Goal: Communication & Community: Answer question/provide support

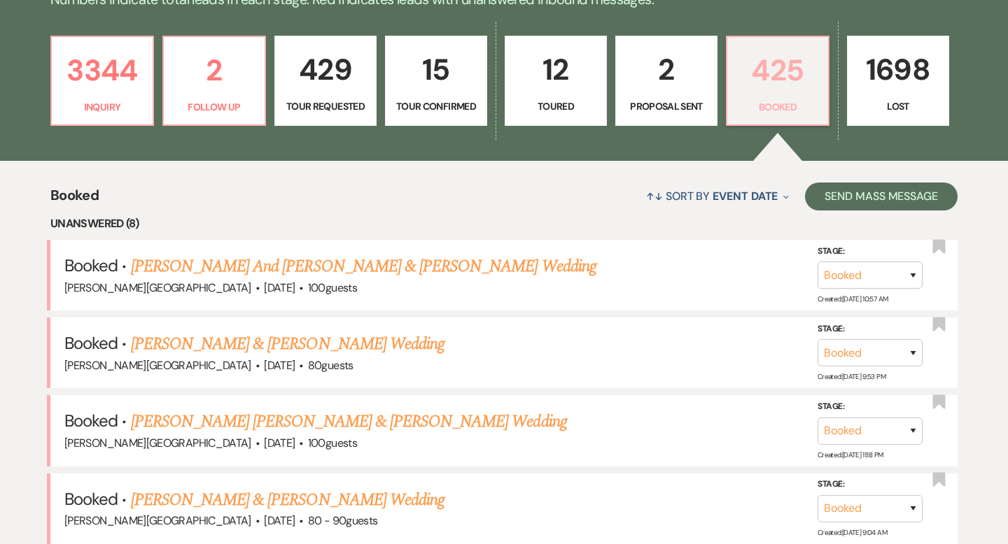
click at [768, 71] on p "425" at bounding box center [777, 70] width 84 height 47
click at [768, 76] on p "425" at bounding box center [777, 70] width 84 height 47
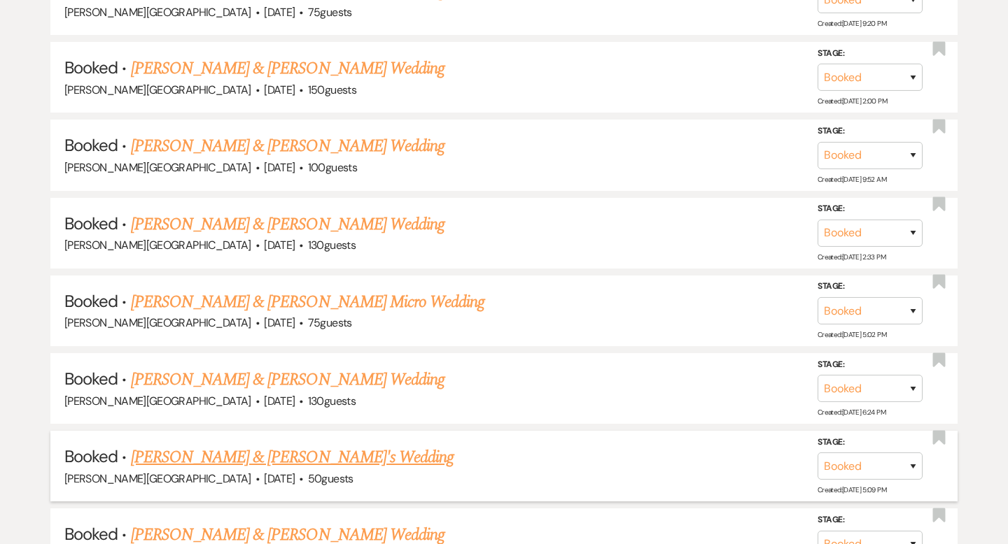
scroll to position [18249, 0]
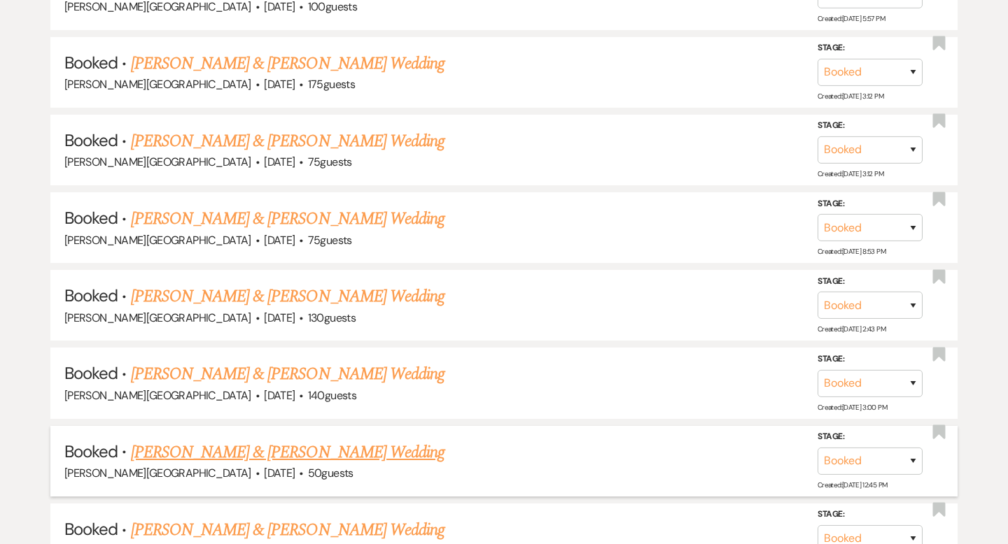
click at [364, 440] on link "[PERSON_NAME] & [PERSON_NAME] Wedding" at bounding box center [287, 452] width 313 height 25
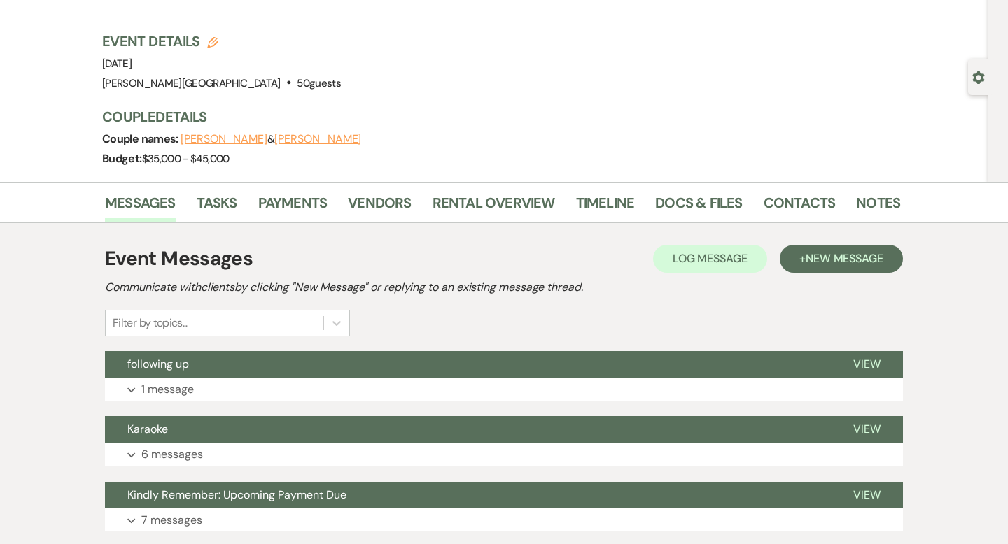
scroll to position [97, 0]
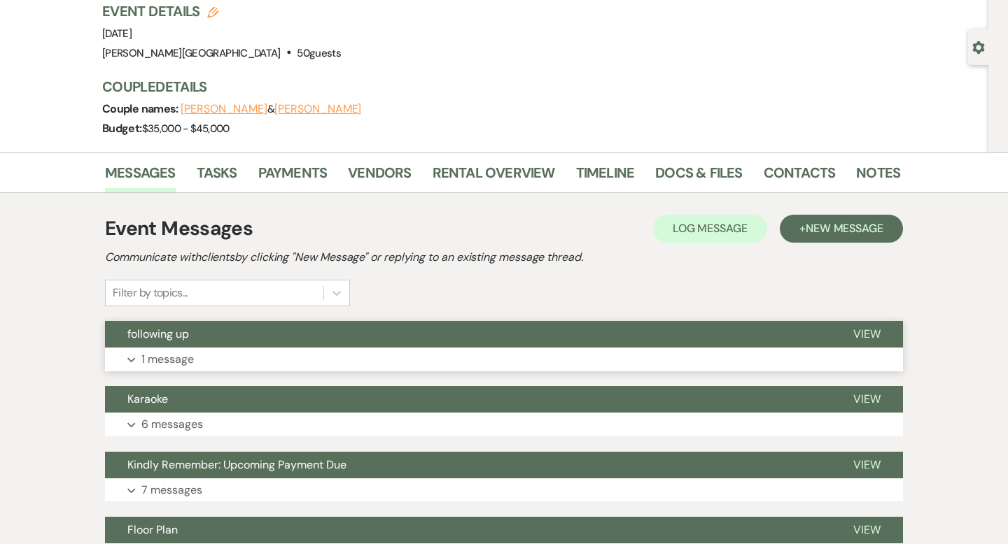
click at [476, 333] on button "following up" at bounding box center [468, 334] width 726 height 27
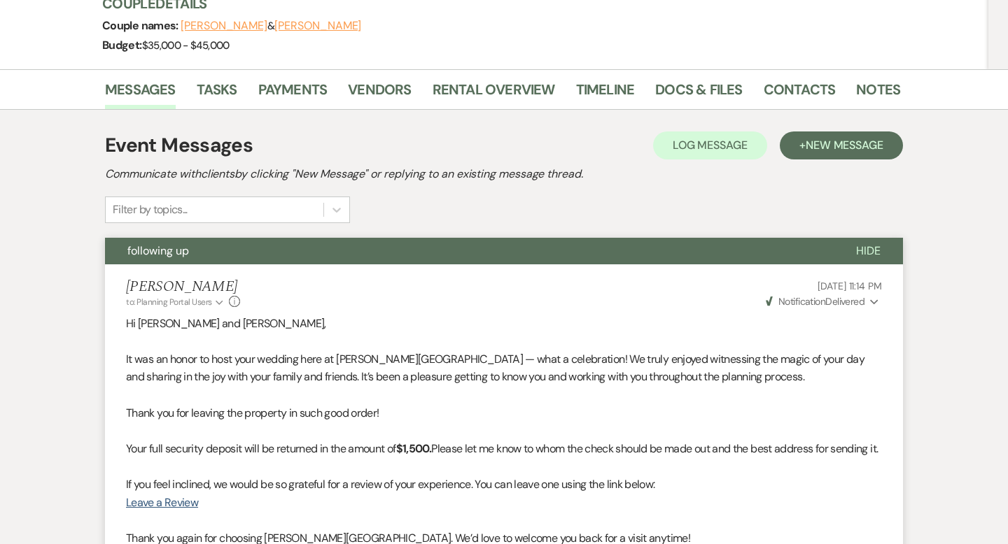
scroll to position [0, 0]
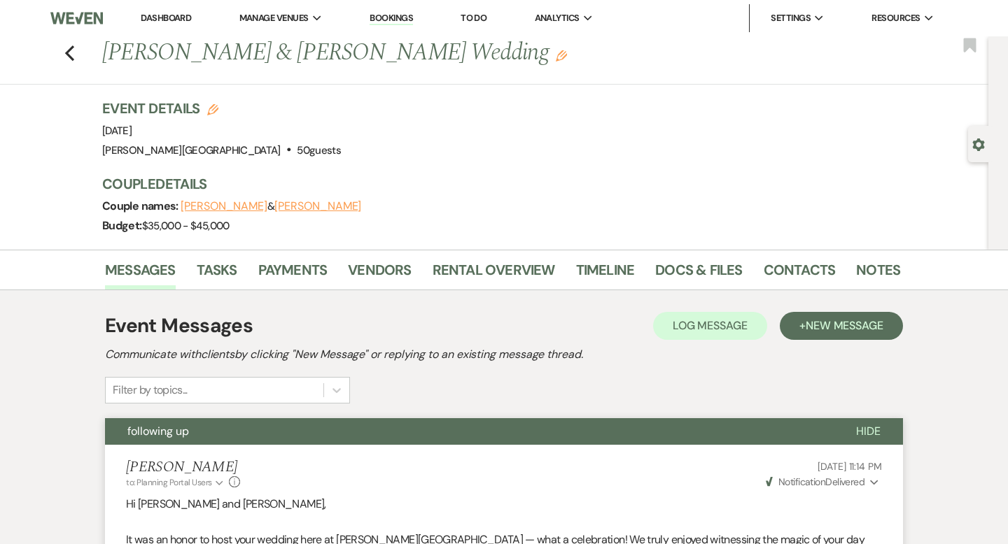
click at [180, 16] on link "Dashboard" at bounding box center [166, 18] width 50 height 12
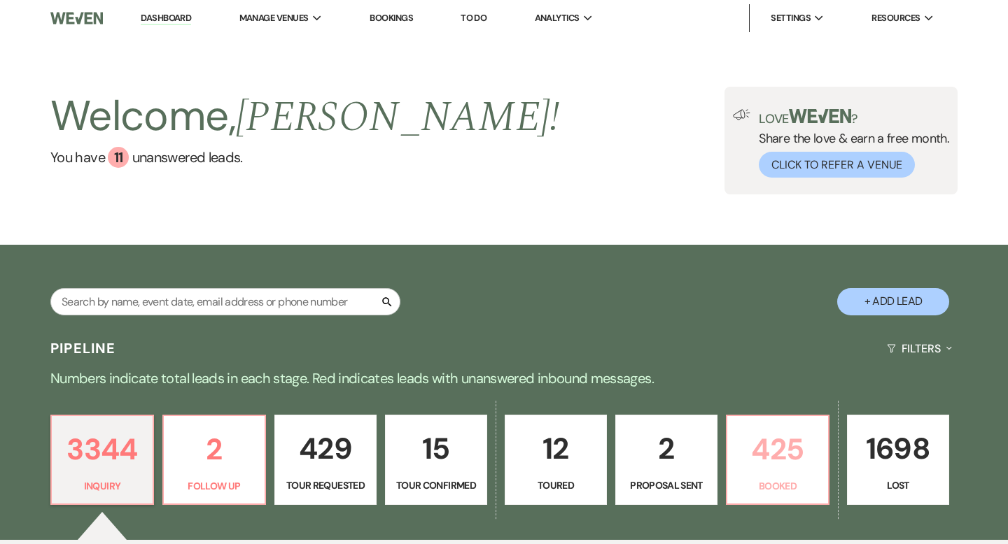
click at [769, 455] on p "425" at bounding box center [777, 449] width 84 height 47
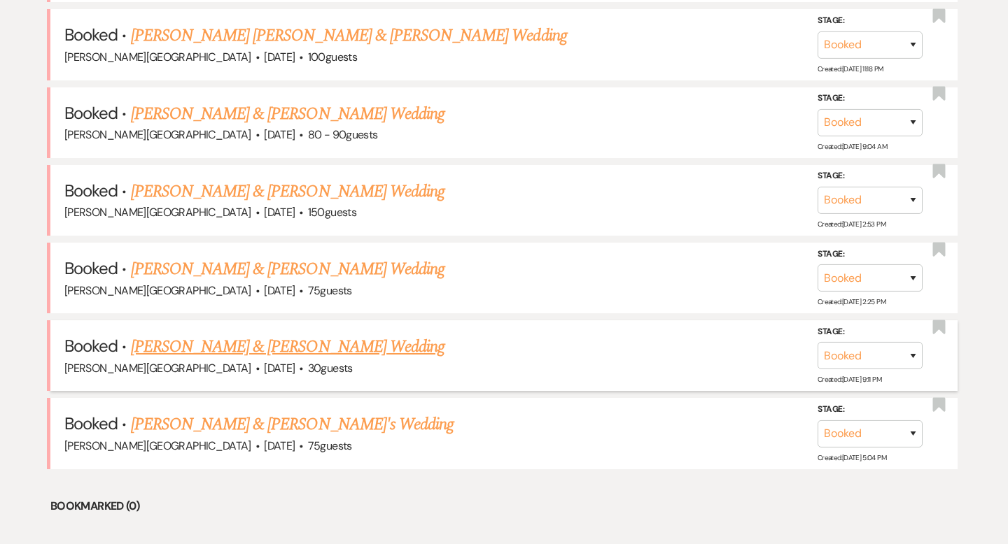
scroll to position [781, 0]
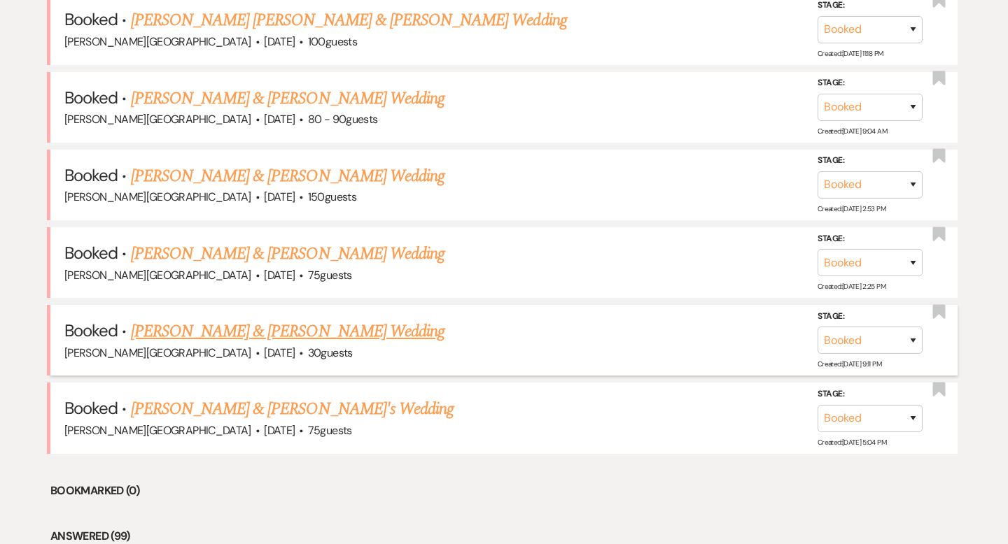
click at [281, 327] on link "[PERSON_NAME] & [PERSON_NAME] Wedding" at bounding box center [287, 331] width 313 height 25
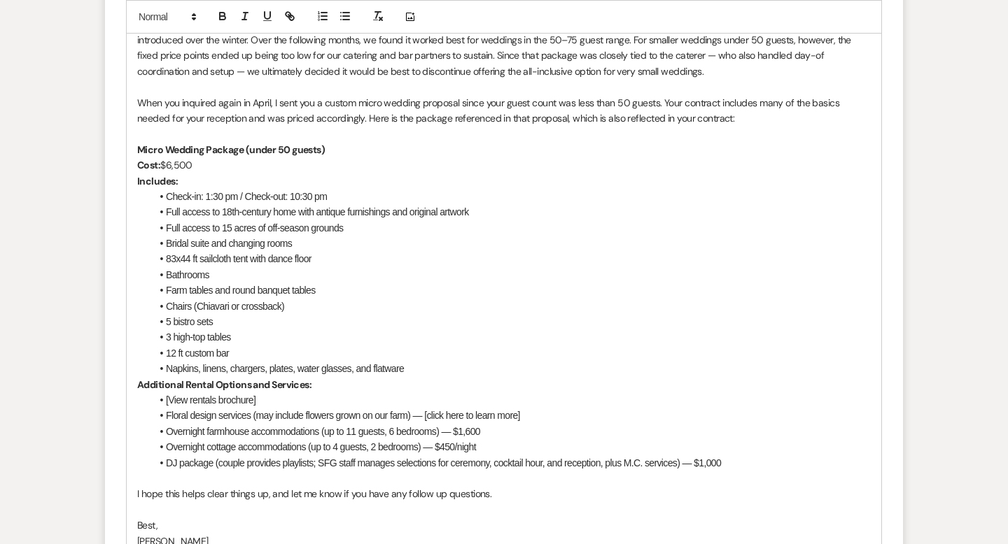
scroll to position [9332, 0]
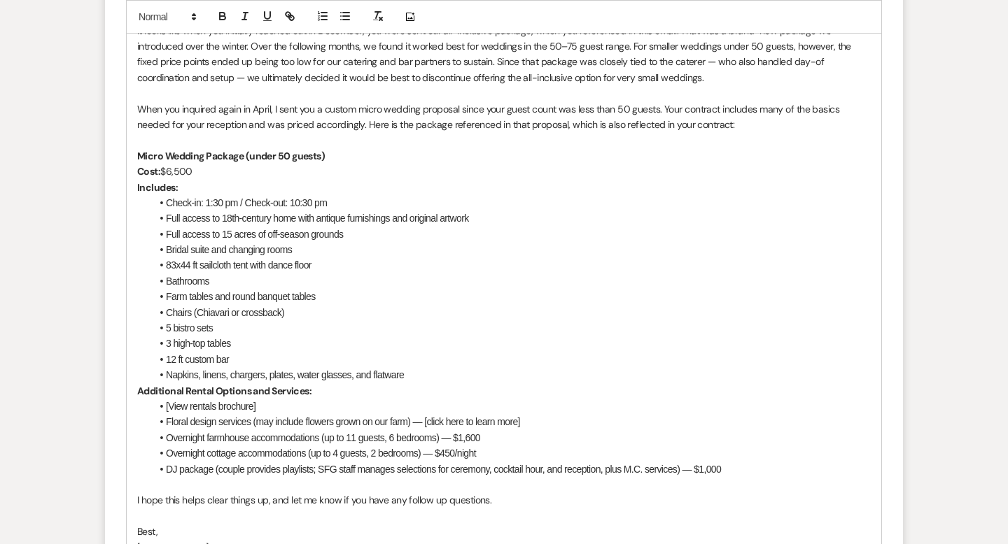
click at [366, 133] on p "When you inquired again in April, I sent you a custom micro wedding proposal si…" at bounding box center [503, 116] width 733 height 31
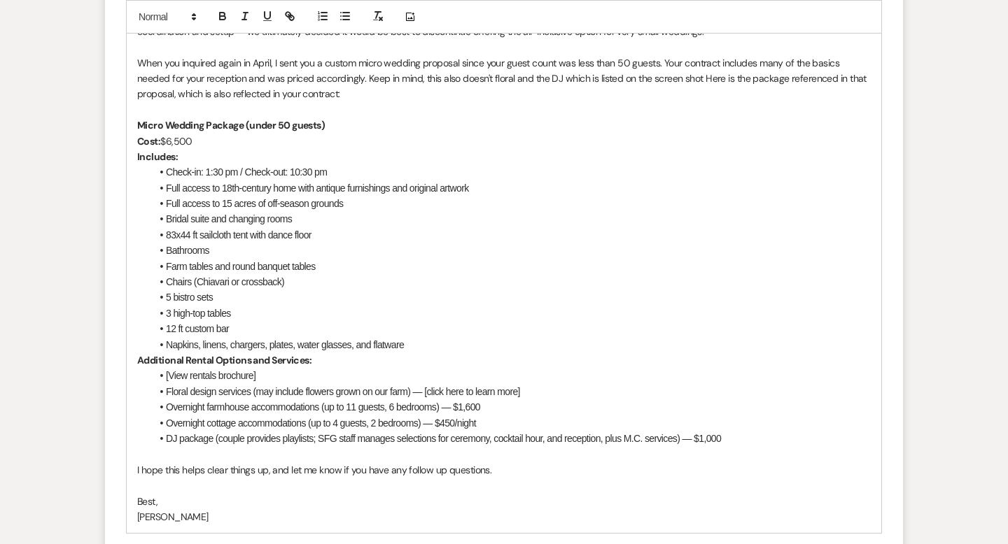
scroll to position [9371, 0]
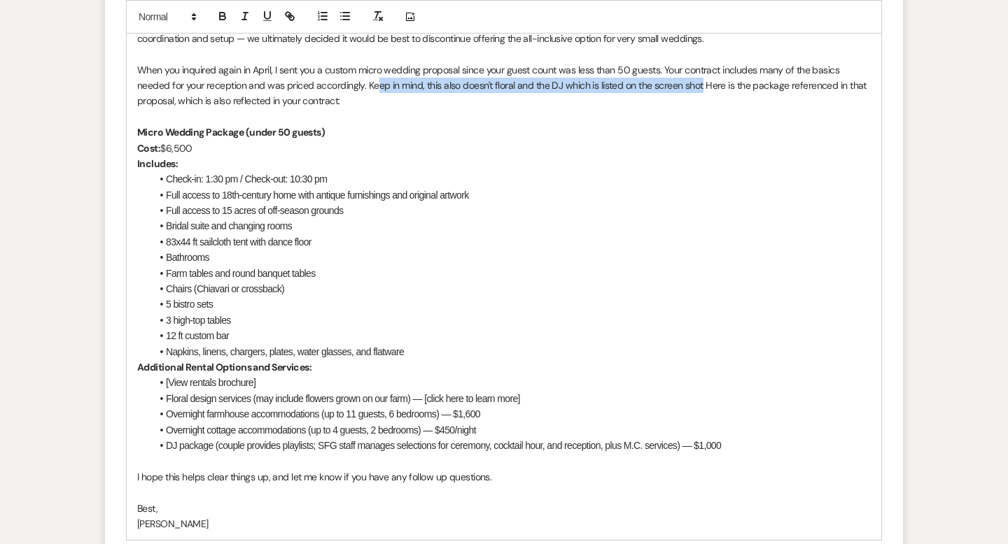
drag, startPoint x: 701, startPoint y: 102, endPoint x: 376, endPoint y: 104, distance: 324.6
click at [376, 104] on p "When you inquired again in April, I sent you a custom micro wedding proposal si…" at bounding box center [503, 85] width 733 height 47
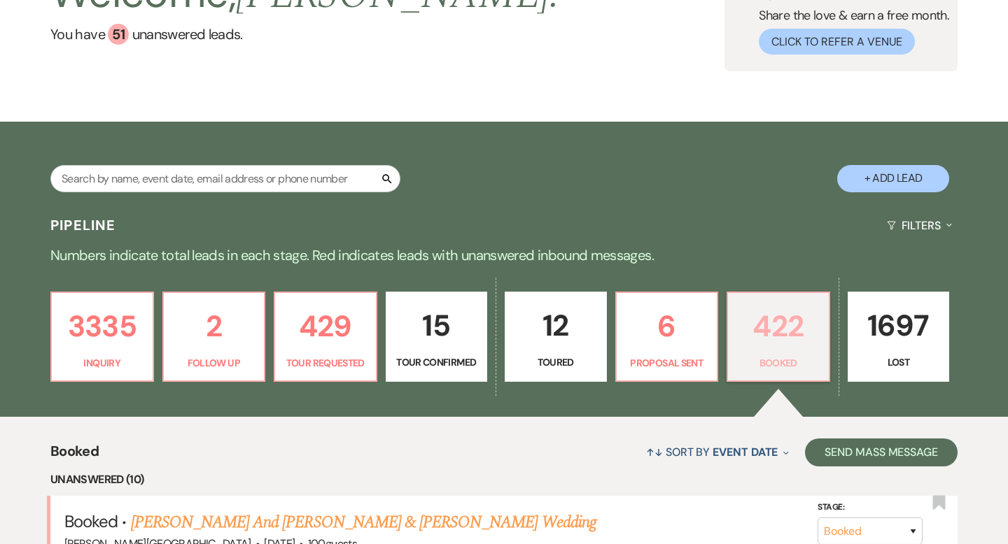
click at [778, 321] on p "422" at bounding box center [778, 326] width 84 height 47
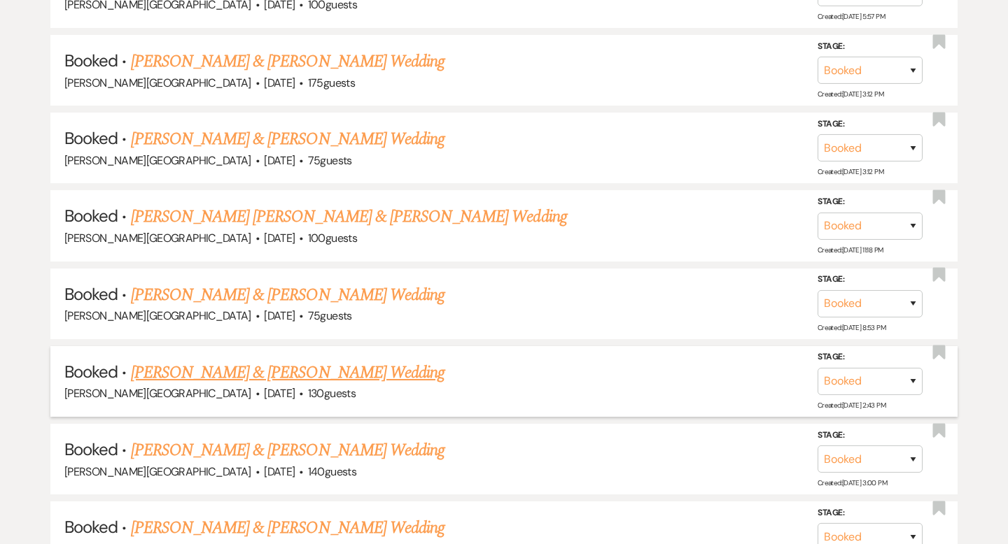
scroll to position [18009, 0]
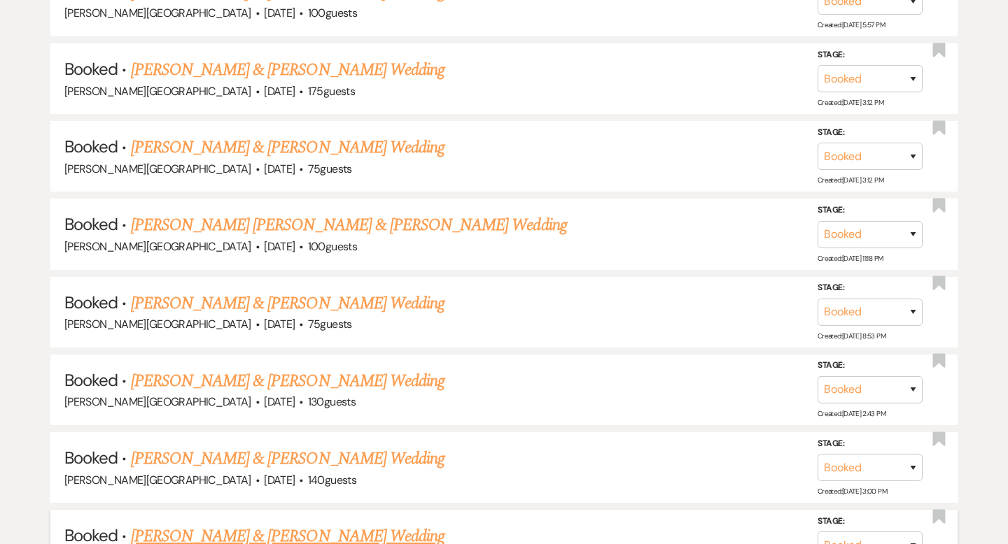
click at [266, 524] on link "[PERSON_NAME] & [PERSON_NAME] Wedding" at bounding box center [287, 536] width 313 height 25
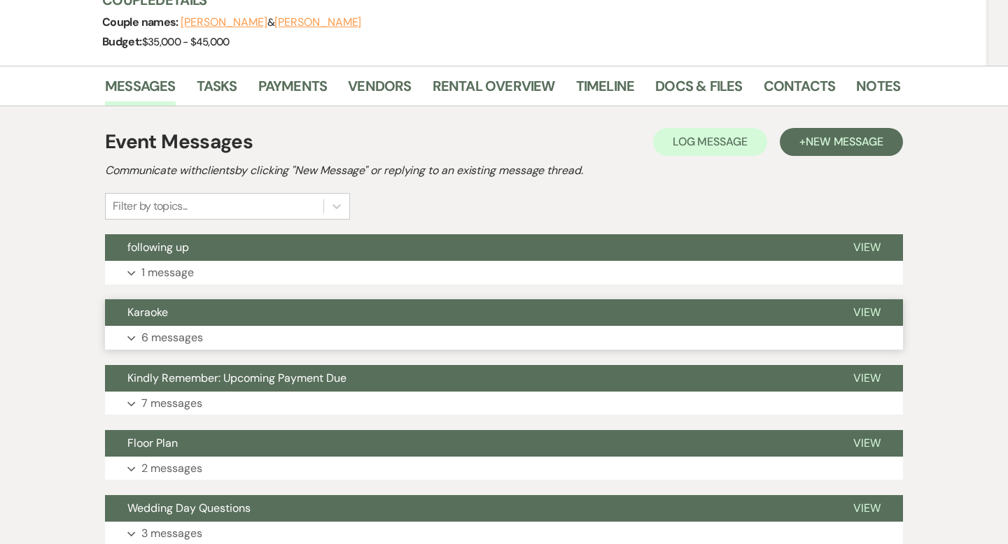
scroll to position [228, 0]
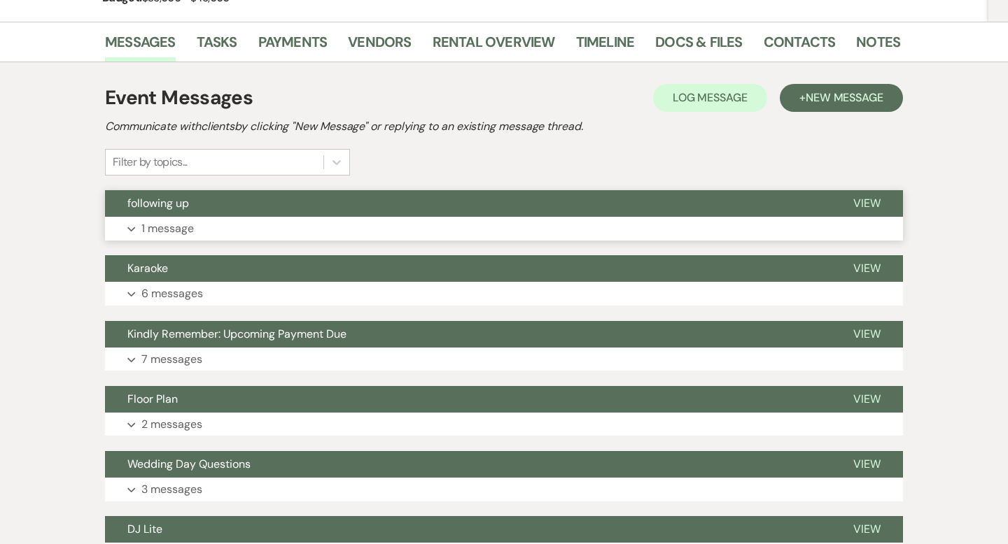
click at [509, 208] on button "following up" at bounding box center [468, 203] width 726 height 27
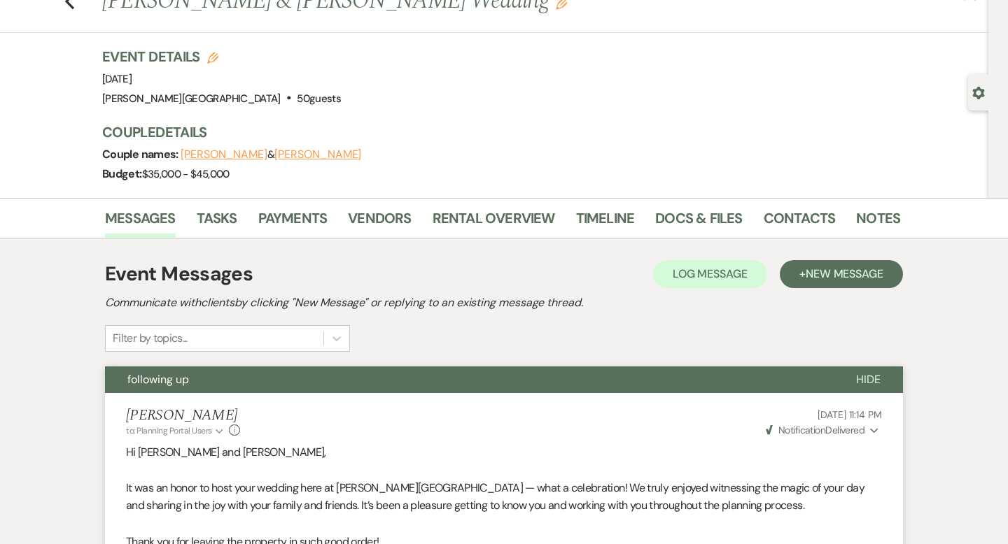
scroll to position [0, 0]
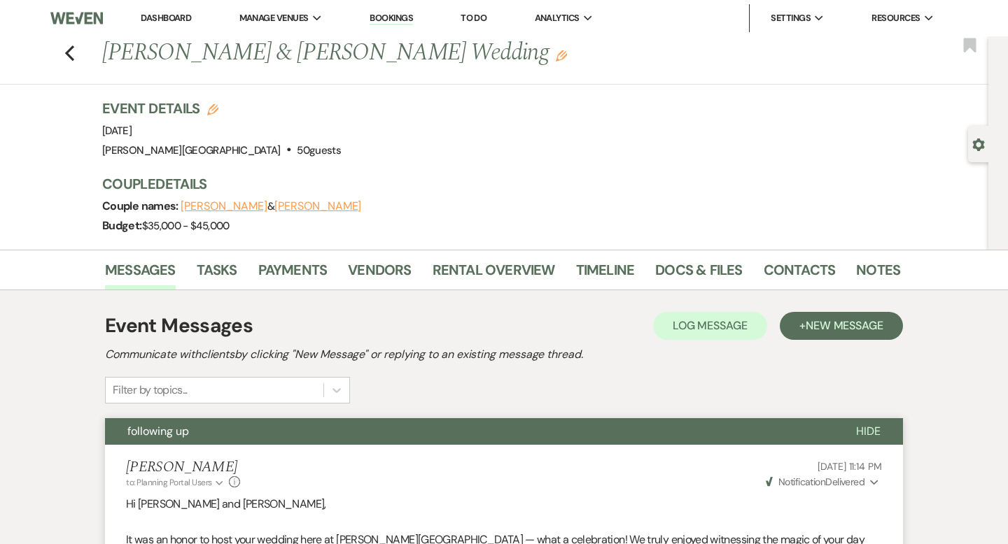
click at [179, 22] on link "Dashboard" at bounding box center [166, 18] width 50 height 12
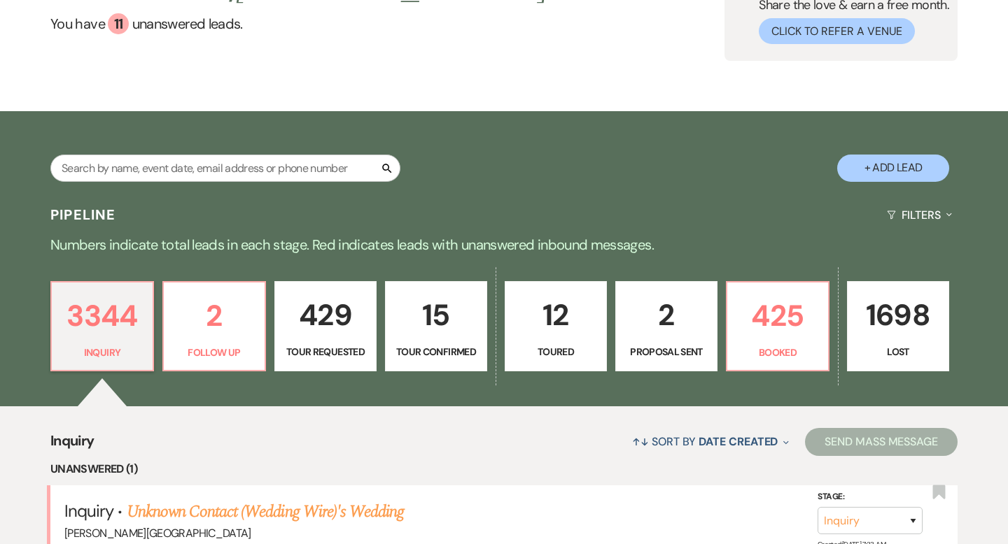
scroll to position [148, 0]
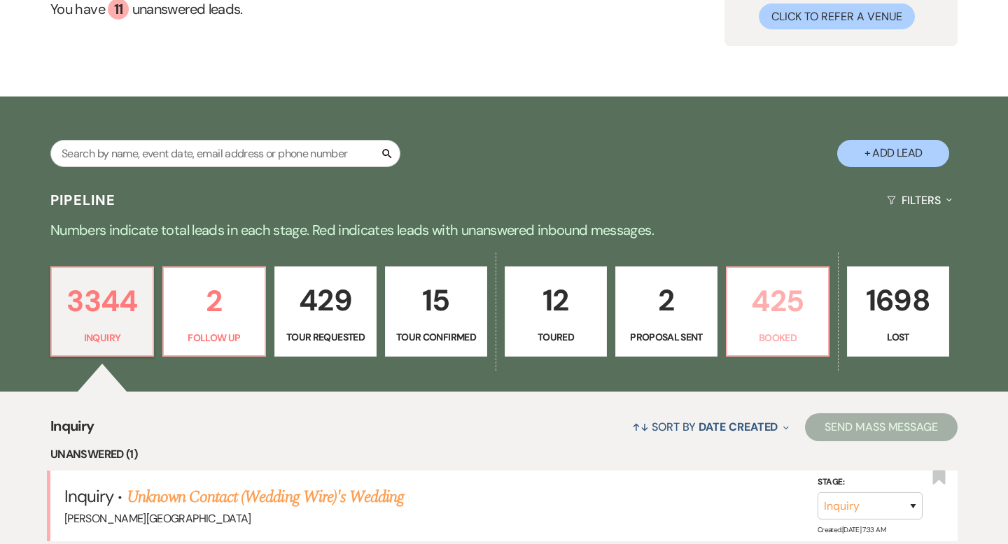
click at [751, 309] on p "425" at bounding box center [777, 301] width 84 height 47
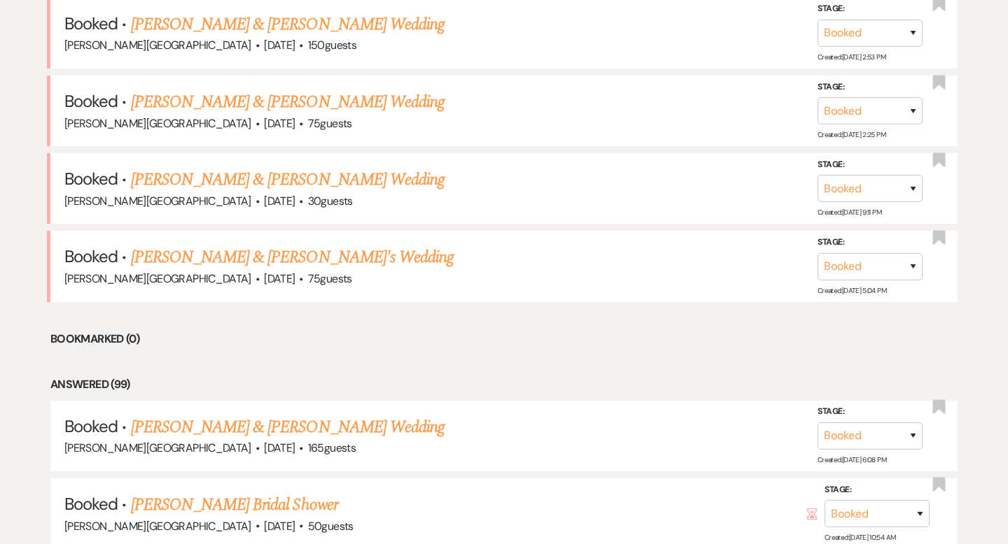
scroll to position [896, 0]
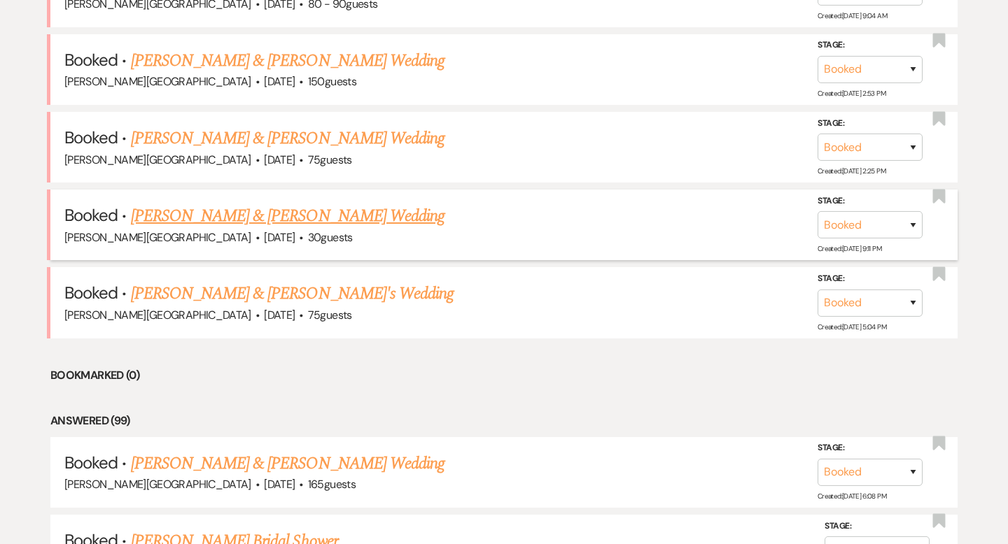
click at [299, 208] on link "[PERSON_NAME] & [PERSON_NAME] Wedding" at bounding box center [287, 216] width 313 height 25
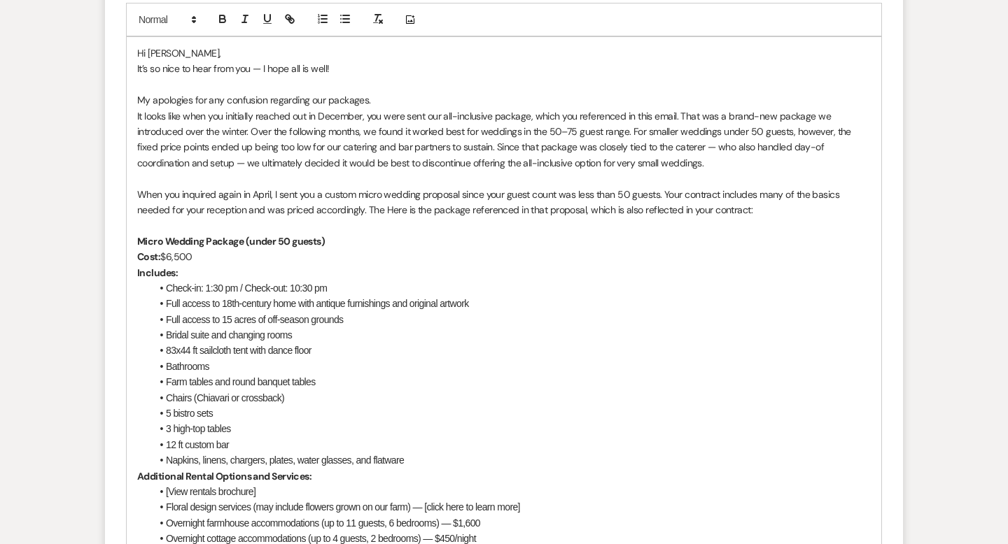
scroll to position [9248, 0]
click at [397, 106] on p "My apologies for any confusion regarding our packages." at bounding box center [503, 98] width 733 height 15
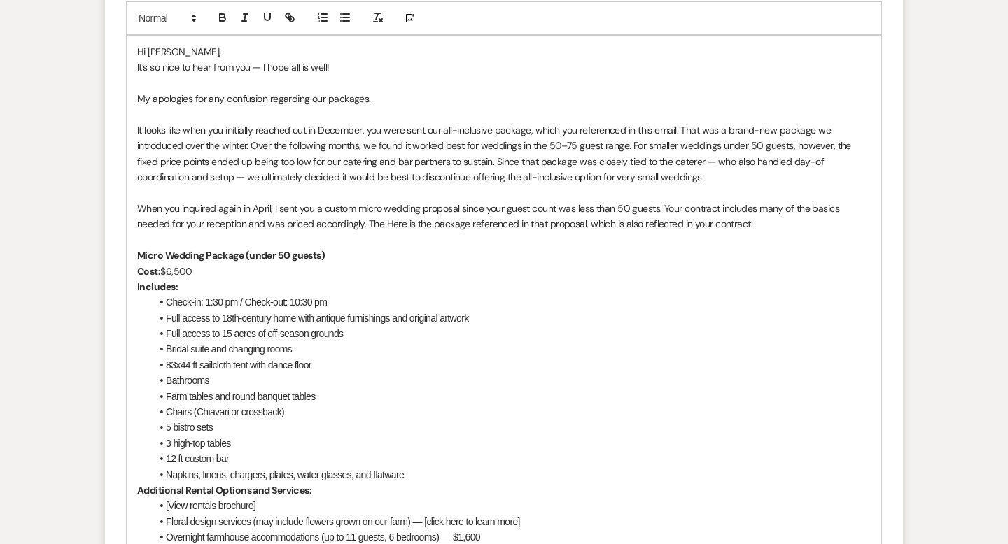
click at [134, 146] on div "Hi [PERSON_NAME], It’s so nice to hear from you — I hope all is well! My apolog…" at bounding box center [504, 350] width 754 height 628
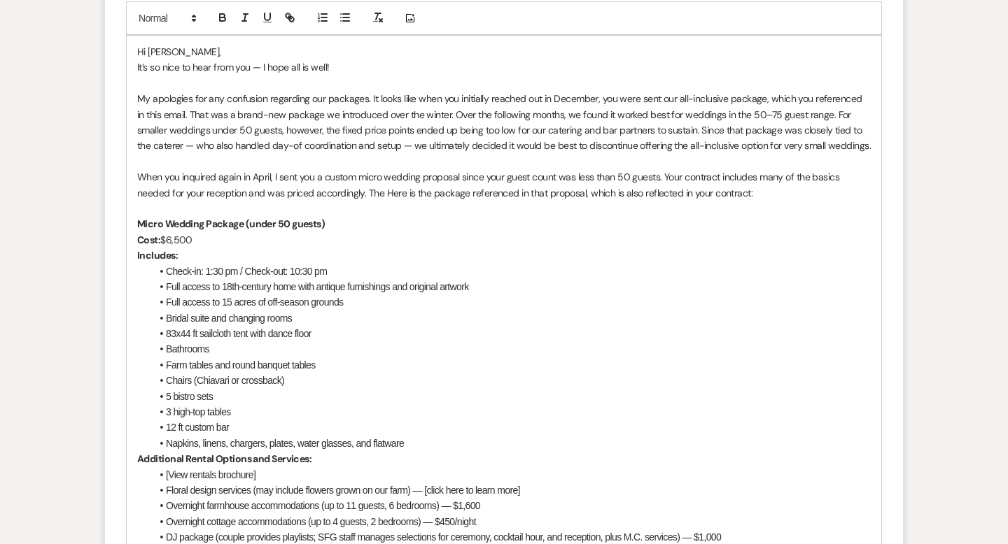
click at [397, 136] on p "My apologies for any confusion regarding our packages. It looks like when you i…" at bounding box center [503, 122] width 733 height 63
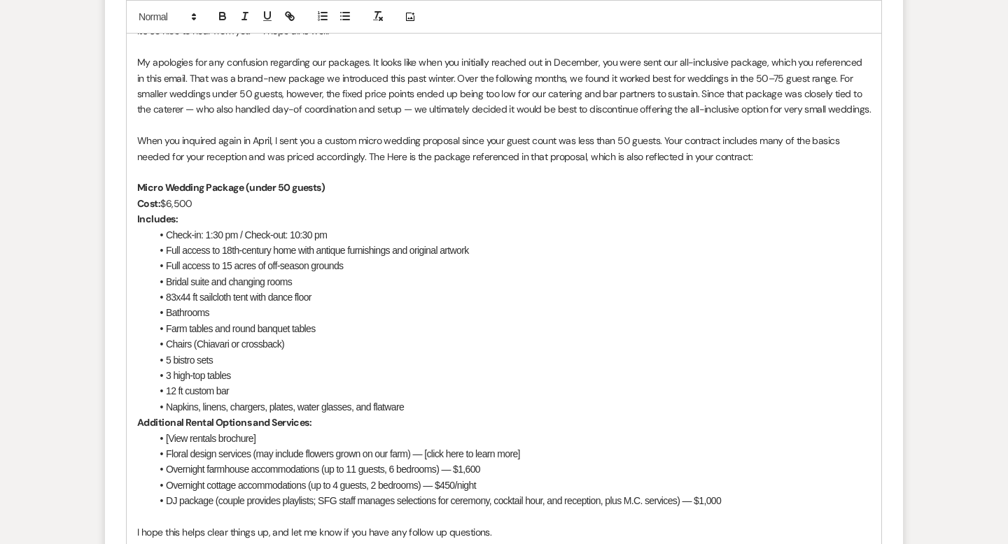
scroll to position [9288, 0]
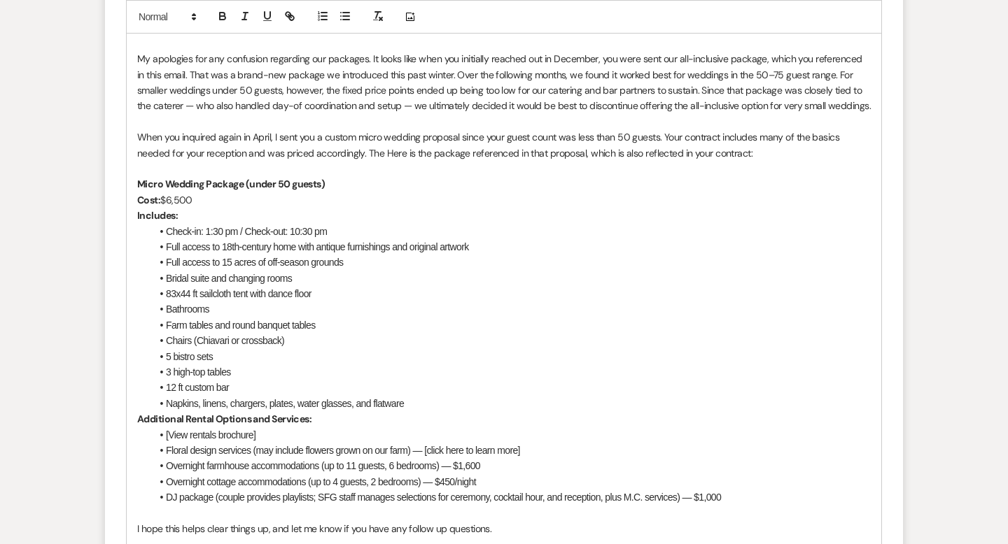
click at [763, 108] on p "My apologies for any confusion regarding our packages. It looks like when you i…" at bounding box center [503, 82] width 733 height 63
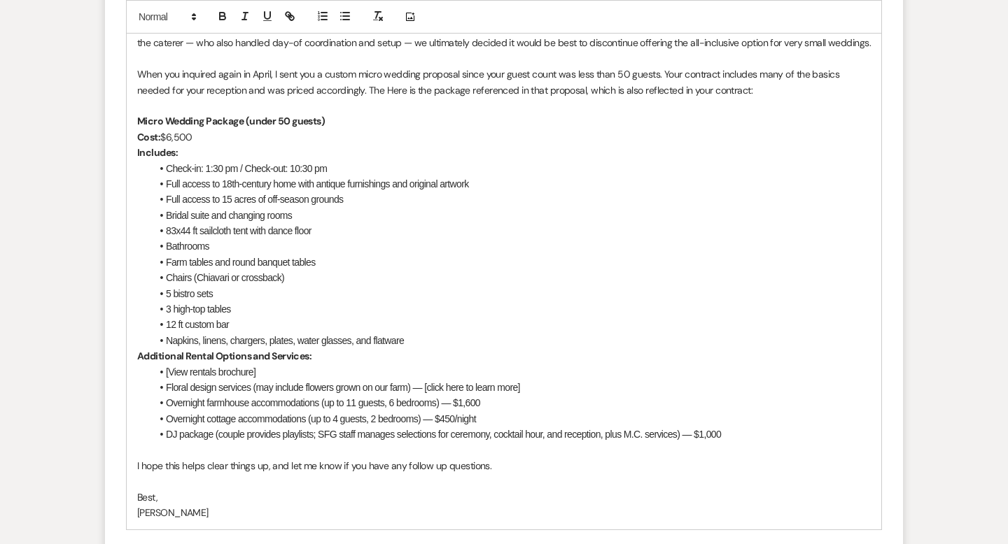
scroll to position [9359, 0]
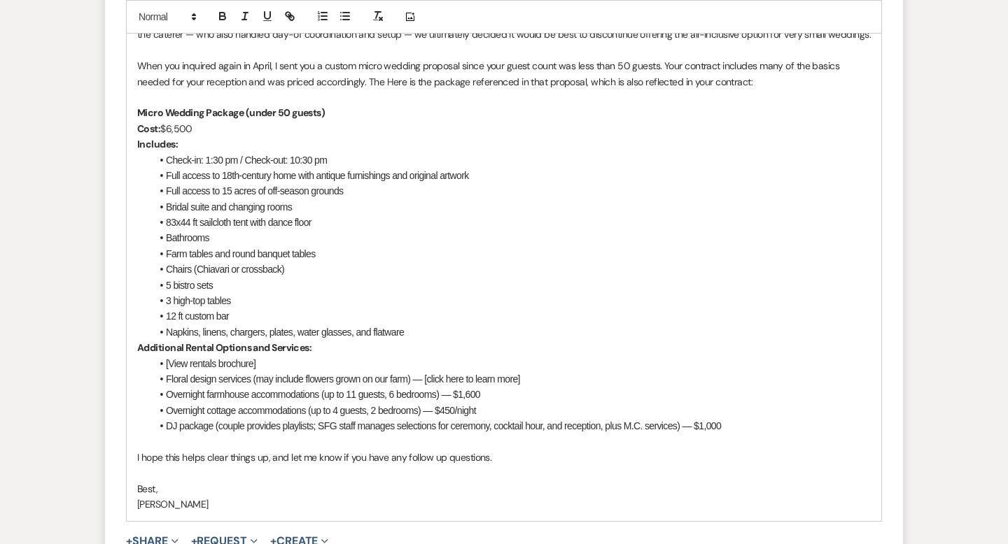
click at [163, 85] on p "When you inquired again in April, I sent you a custom micro wedding proposal si…" at bounding box center [503, 73] width 733 height 31
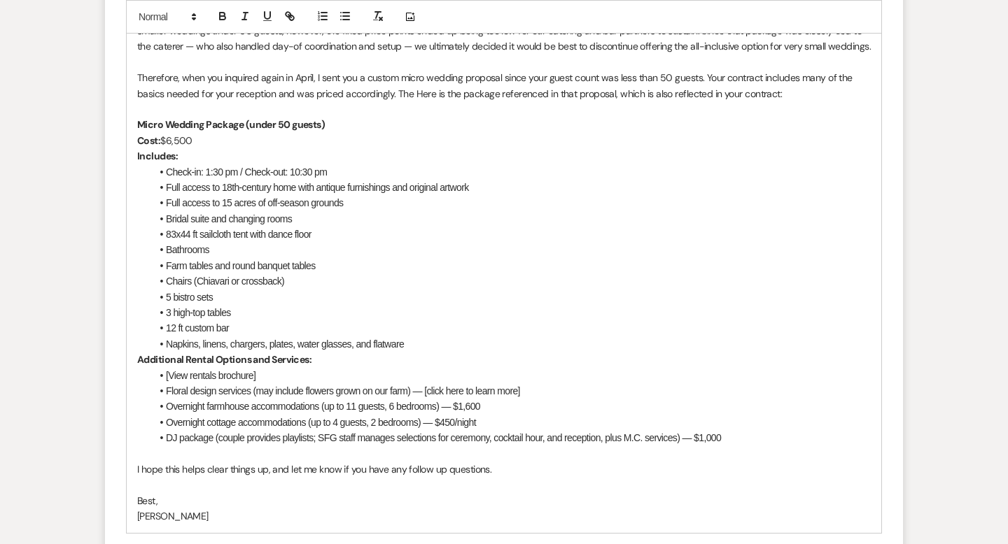
scroll to position [9360, 0]
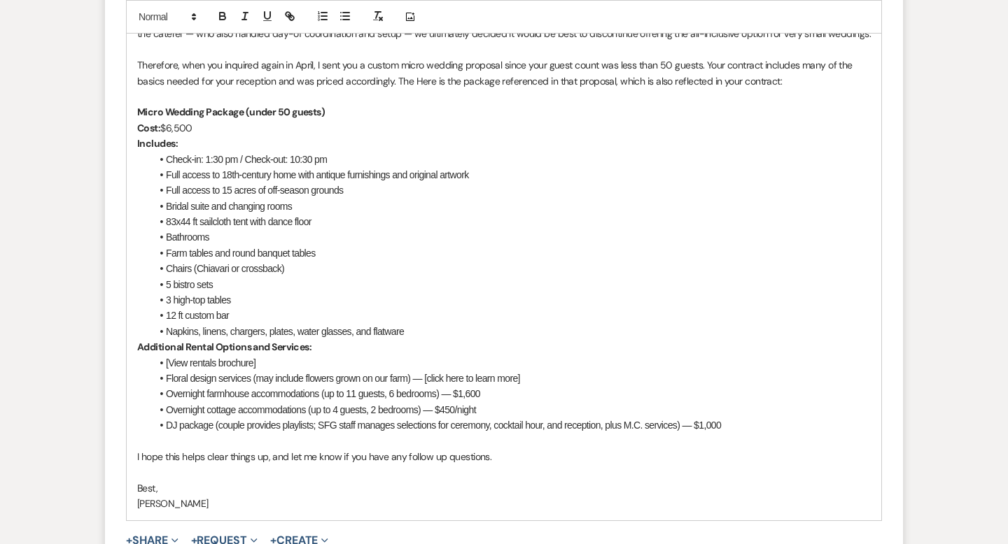
click at [758, 82] on p "Therefore, when you inquired again in April, I sent you a custom micro wedding …" at bounding box center [503, 72] width 733 height 31
click at [723, 77] on p "Therefore, when you inquired again in April, I sent you a custom micro wedding …" at bounding box center [503, 72] width 733 height 31
click at [791, 80] on p "Therefore, when you inquired again in April, I sent you a custom micro wedding …" at bounding box center [503, 72] width 733 height 31
click at [866, 80] on p "Therefore, when you inquired again in April, I sent you a custom micro wedding …" at bounding box center [503, 72] width 733 height 31
click at [442, 89] on p "Therefore, when you inquired again in April, I sent you a custom micro wedding …" at bounding box center [503, 72] width 733 height 31
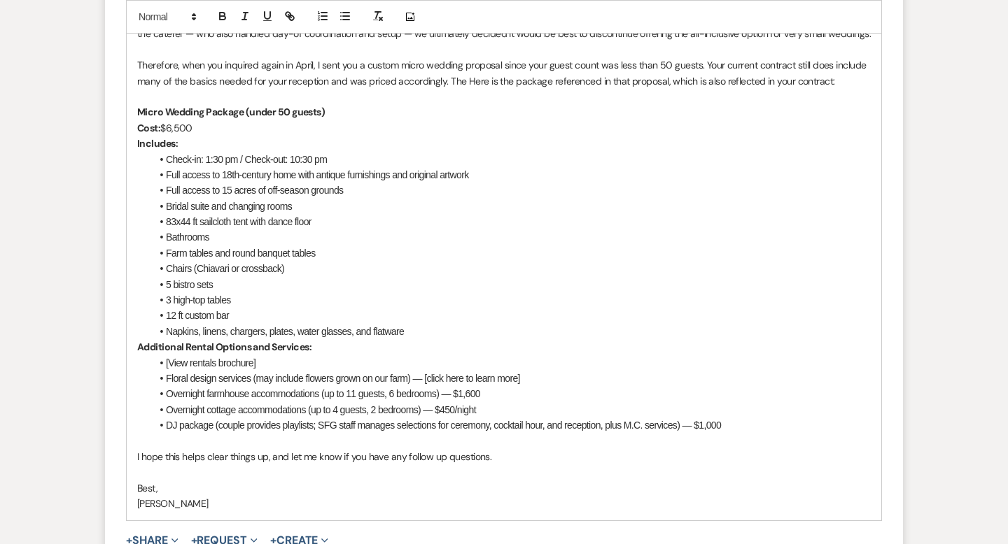
click at [449, 89] on p "Therefore, when you inquired again in April, I sent you a custom micro wedding …" at bounding box center [503, 72] width 733 height 31
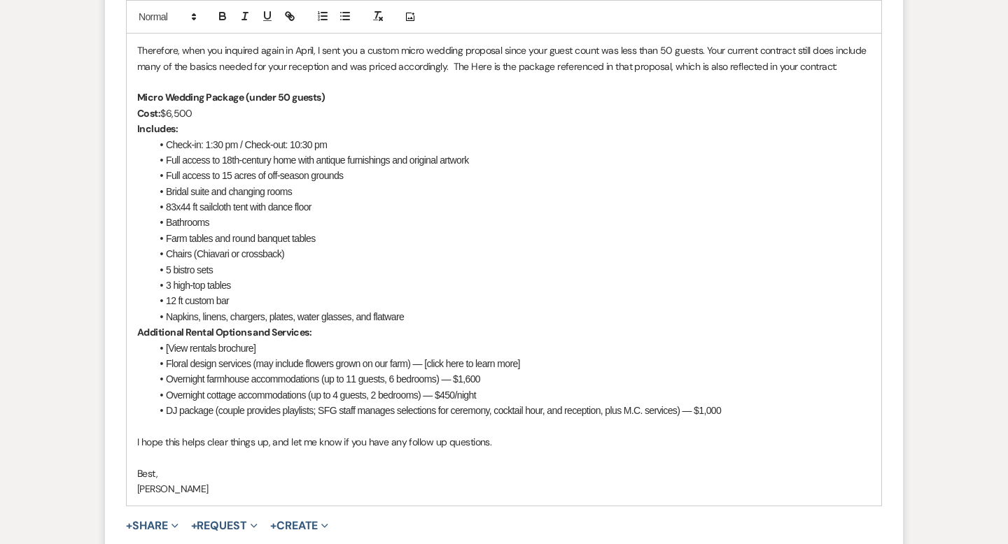
click at [462, 74] on p "Therefore, when you inquired again in April, I sent you a custom micro wedding …" at bounding box center [503, 58] width 733 height 31
click at [648, 74] on p "Therefore, when you inquired again in April, I sent you a custom micro wedding …" at bounding box center [503, 58] width 733 height 31
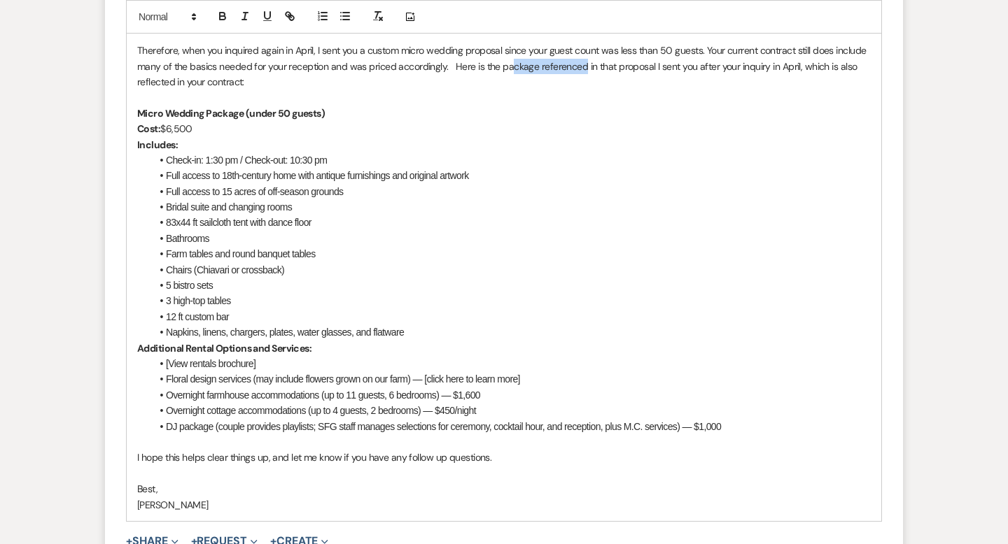
drag, startPoint x: 581, startPoint y: 82, endPoint x: 508, endPoint y: 83, distance: 73.5
click at [508, 83] on p "Therefore, when you inquired again in April, I sent you a custom micro wedding …" at bounding box center [503, 66] width 733 height 47
click at [520, 90] on p "Therefore, when you inquired again in April, I sent you a custom micro wedding …" at bounding box center [503, 66] width 733 height 47
drag, startPoint x: 583, startPoint y: 83, endPoint x: 462, endPoint y: 81, distance: 121.1
click at [462, 81] on p "Therefore, when you inquired again in April, I sent you a custom micro wedding …" at bounding box center [503, 66] width 733 height 47
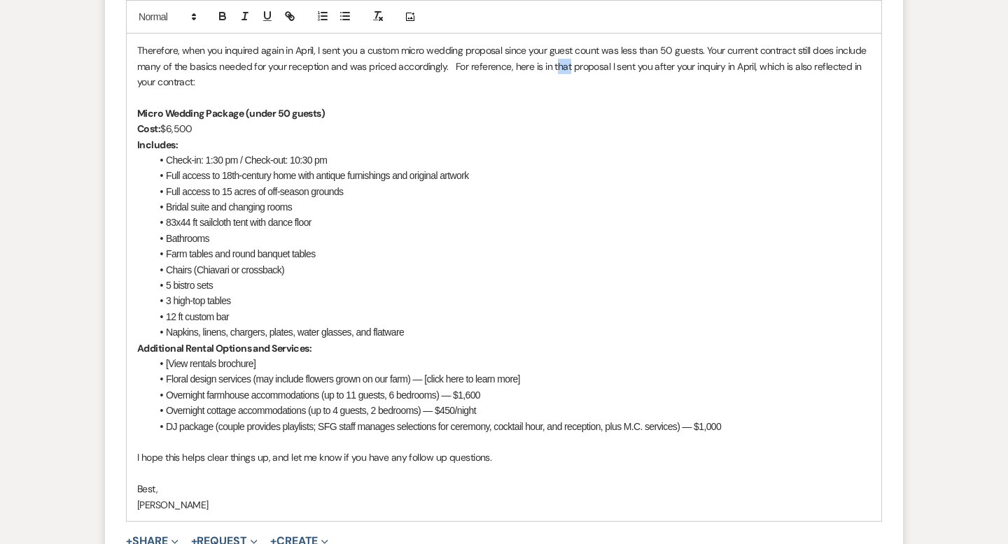
drag, startPoint x: 565, startPoint y: 81, endPoint x: 553, endPoint y: 81, distance: 12.6
click at [553, 81] on p "Therefore, when you inquired again in April, I sent you a custom micro wedding …" at bounding box center [503, 66] width 733 height 47
drag, startPoint x: 709, startPoint y: 84, endPoint x: 629, endPoint y: 83, distance: 80.5
click at [629, 83] on p "Therefore, when you inquired again in April, I sent you a custom micro wedding …" at bounding box center [503, 66] width 733 height 47
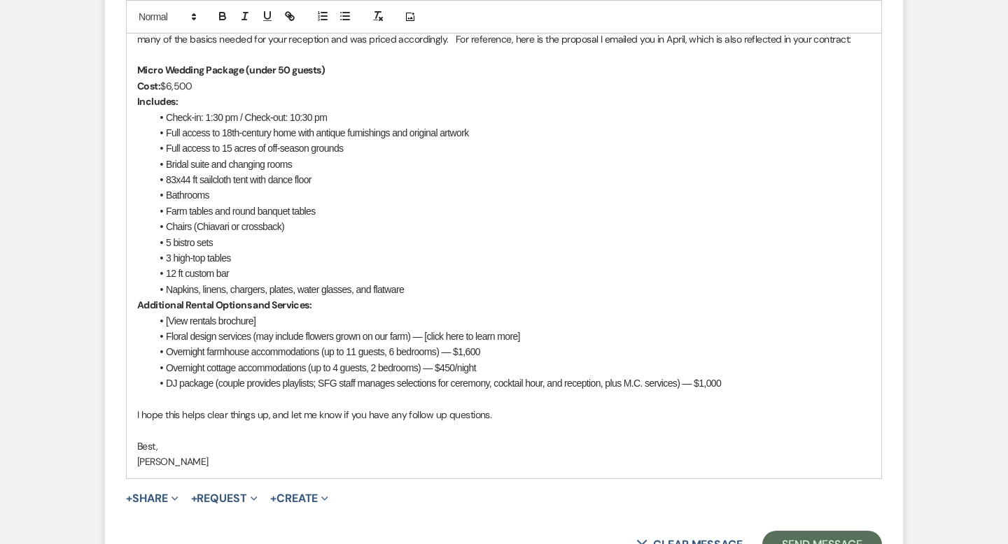
scroll to position [9406, 0]
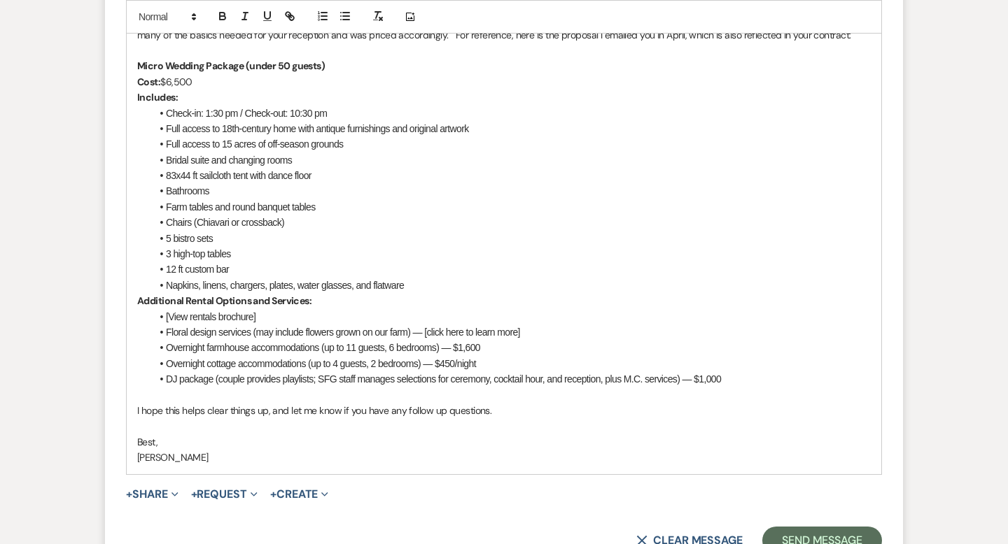
click at [848, 43] on p "Therefore, when you inquired again in April, I sent you a custom micro wedding …" at bounding box center [503, 26] width 733 height 31
click at [853, 43] on p "Therefore, when you inquired again in April, I sent you a custom micro wedding …" at bounding box center [503, 26] width 733 height 31
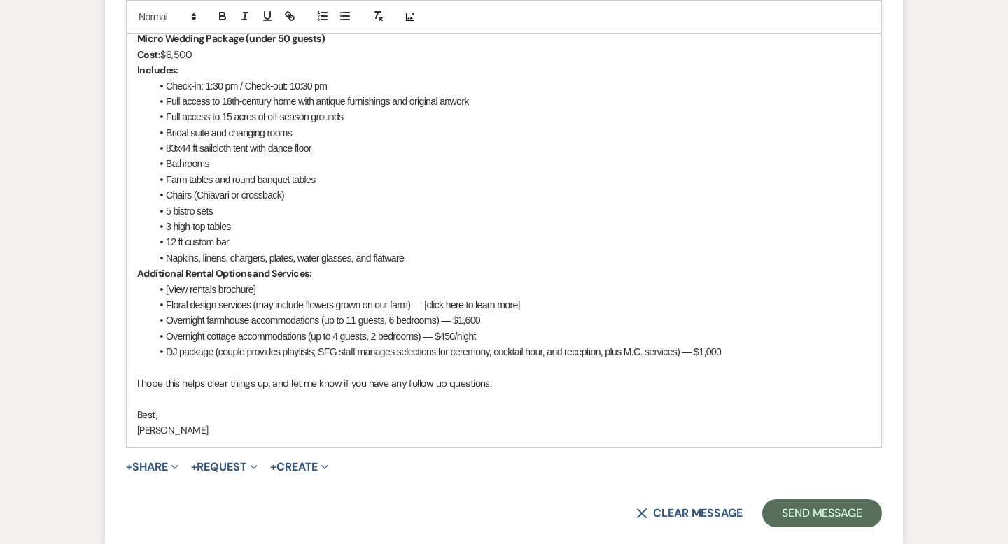
scroll to position [9436, 0]
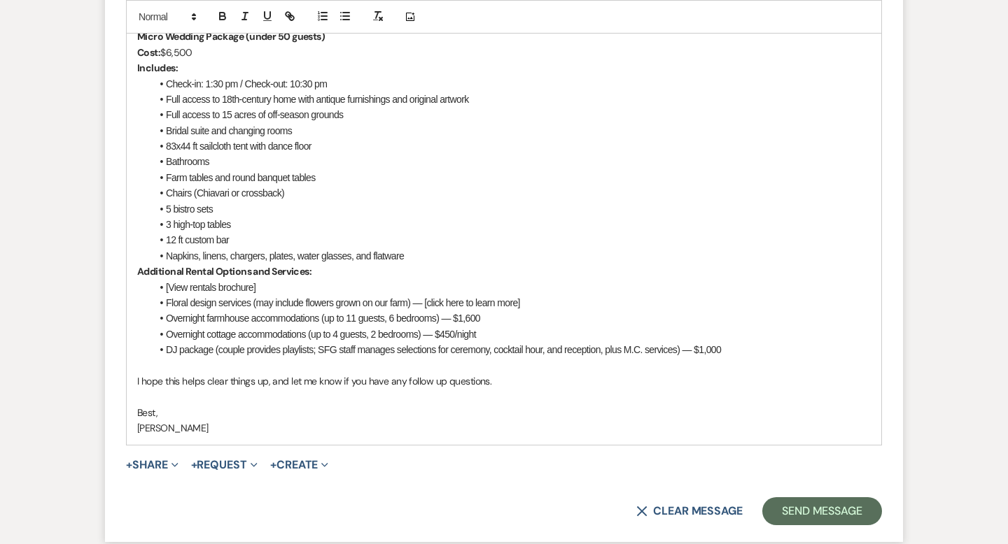
click at [136, 288] on div "Hi Marianne, It’s so nice to hear from you — I hope all is well! My apologies f…" at bounding box center [504, 146] width 754 height 596
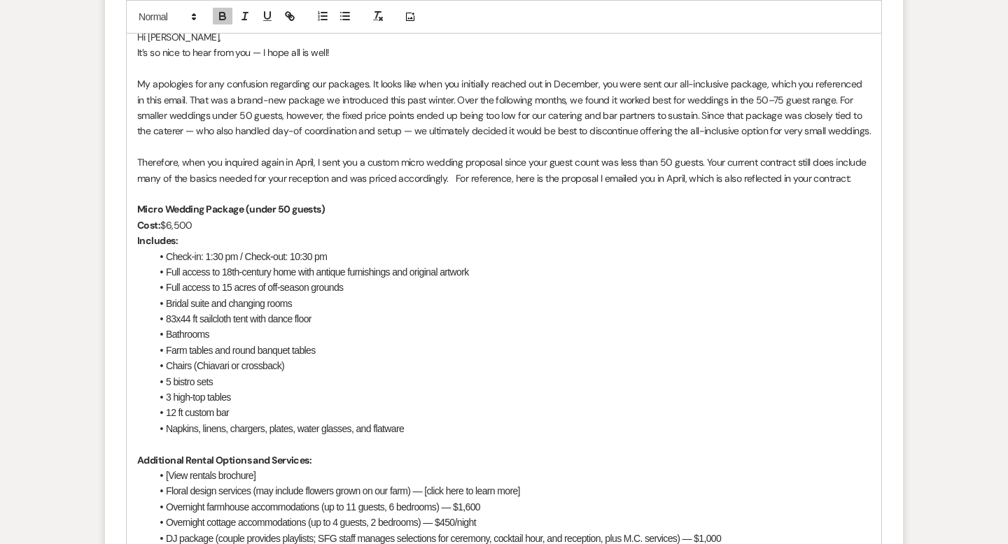
scroll to position [9244, 0]
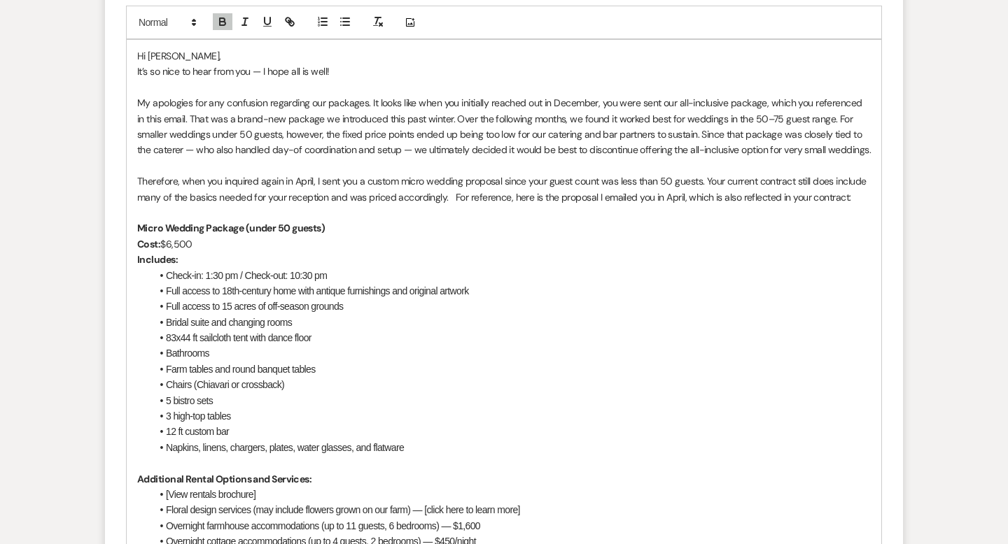
click at [165, 158] on p "My apologies for any confusion regarding our packages. It looks like when you i…" at bounding box center [503, 126] width 733 height 63
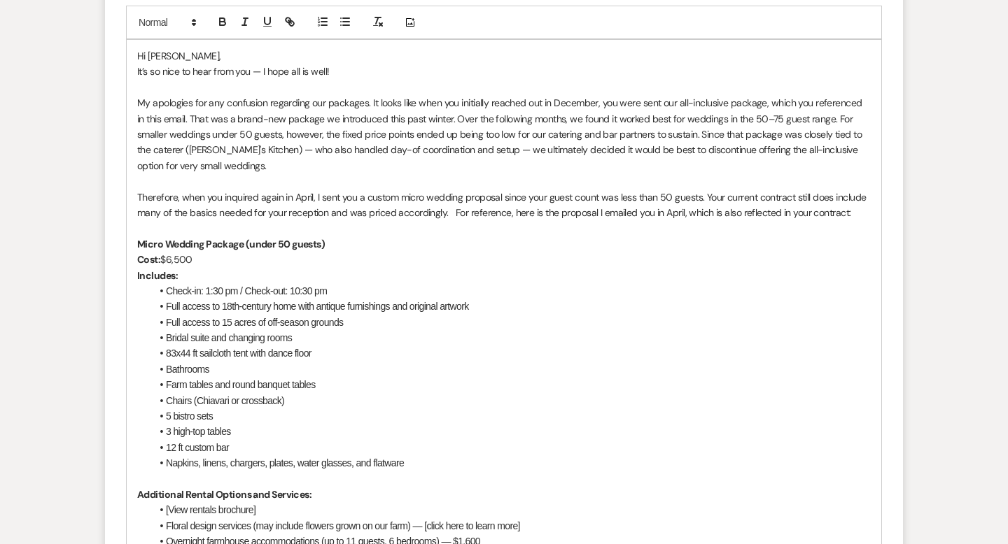
scroll to position [9261, 0]
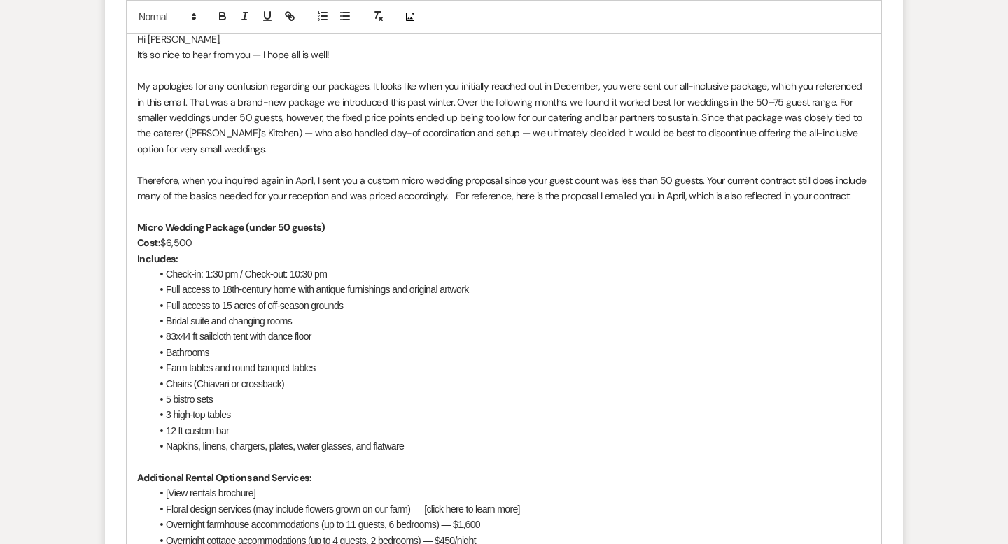
click at [270, 157] on p "My apologies for any confusion regarding our packages. It looks like when you i…" at bounding box center [503, 117] width 733 height 78
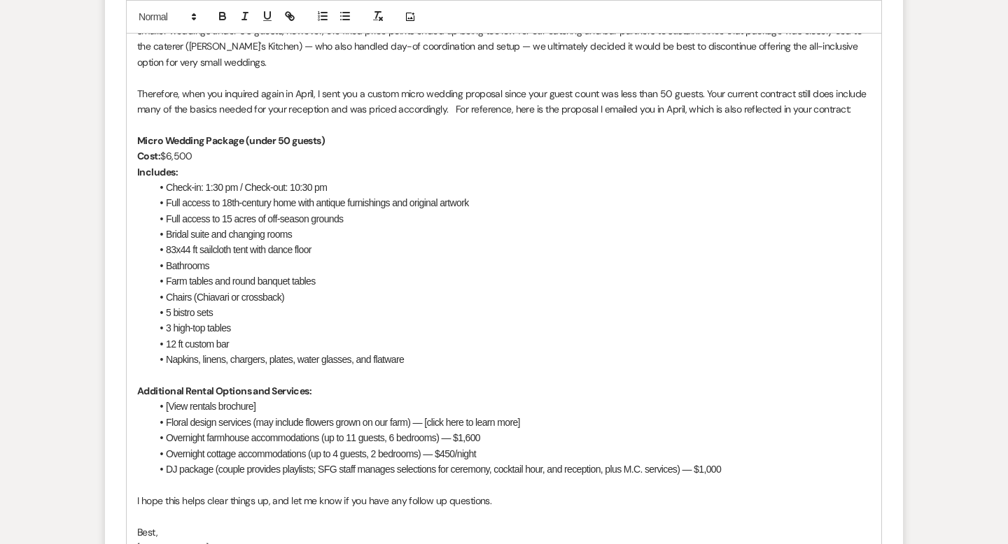
scroll to position [9359, 0]
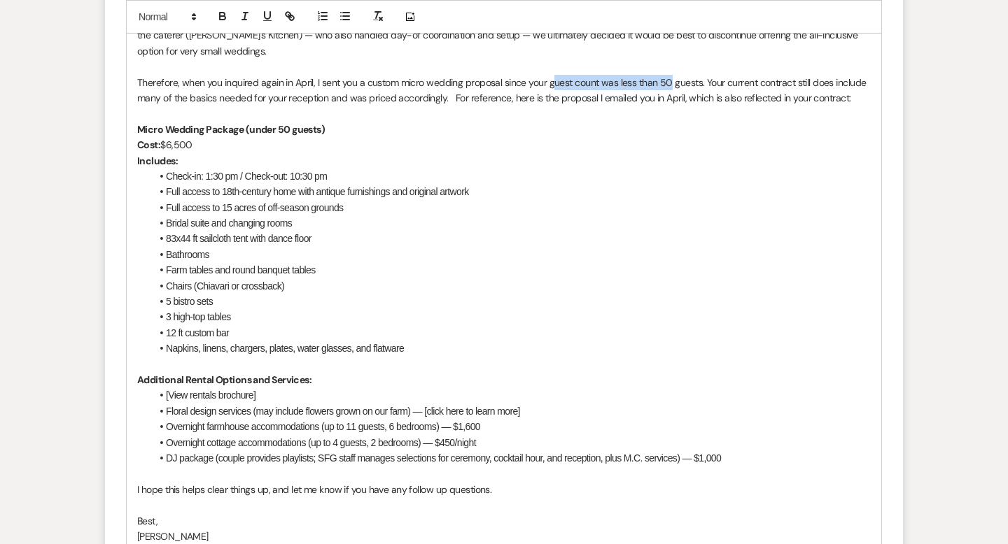
drag, startPoint x: 669, startPoint y: 97, endPoint x: 552, endPoint y: 97, distance: 116.8
click at [552, 97] on p "Therefore, when you inquired again in April, I sent you a custom micro wedding …" at bounding box center [503, 90] width 733 height 31
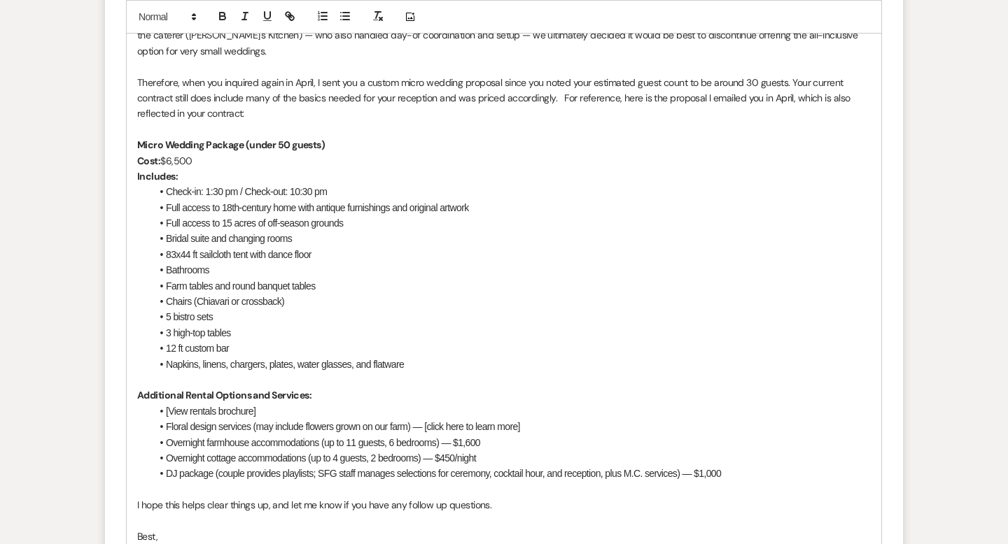
click at [463, 118] on p "Therefore, when you inquired again in April, I sent you a custom micro wedding …" at bounding box center [503, 98] width 733 height 47
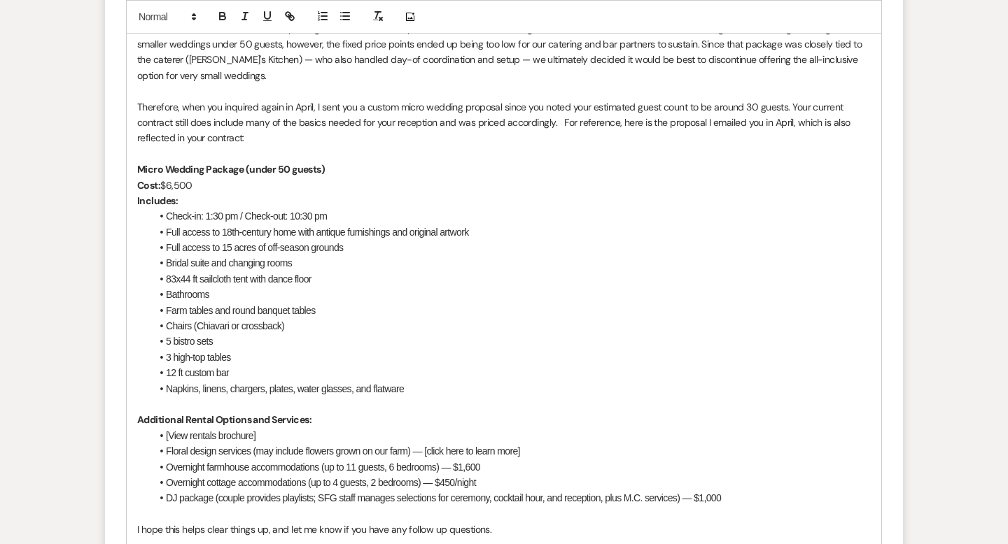
scroll to position [9345, 0]
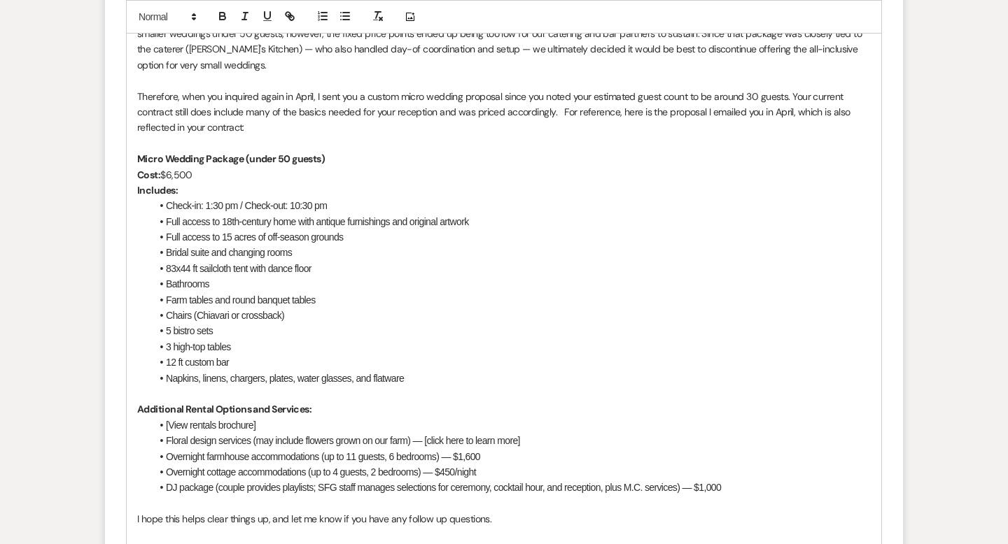
click at [558, 134] on p "Therefore, when you inquired again in April, I sent you a custom micro wedding …" at bounding box center [503, 112] width 733 height 47
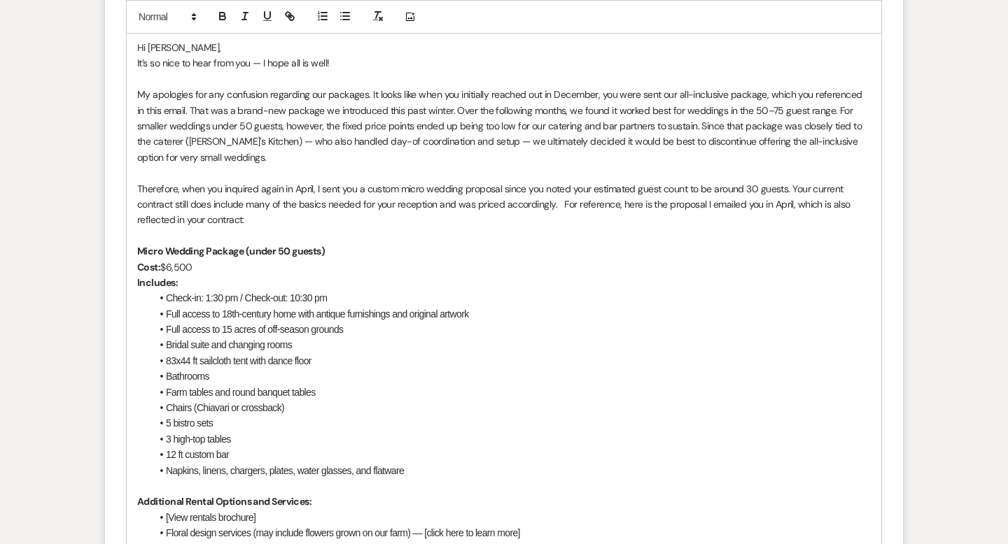
scroll to position [9253, 0]
click at [660, 142] on p "My apologies for any confusion regarding our packages. It looks like when you i…" at bounding box center [503, 125] width 733 height 78
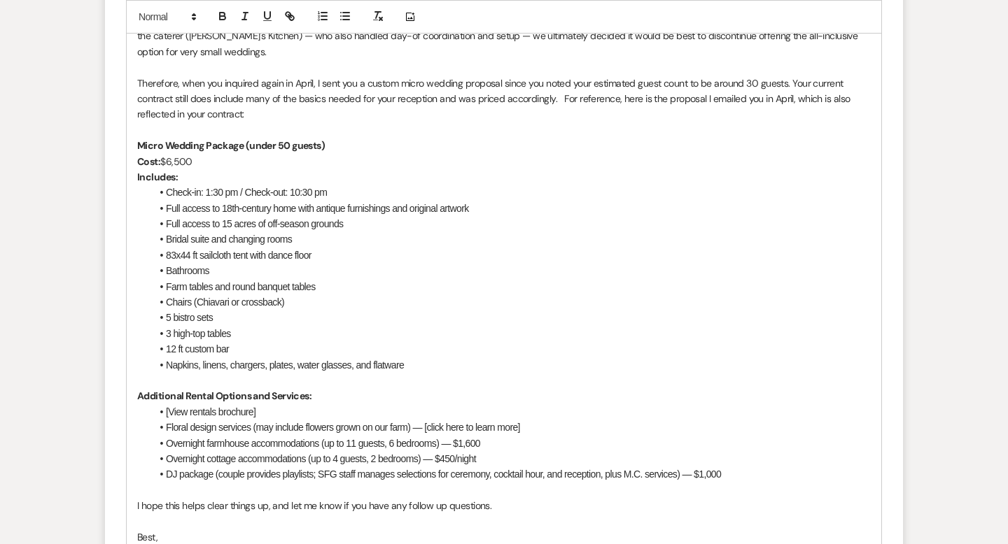
scroll to position [9362, 0]
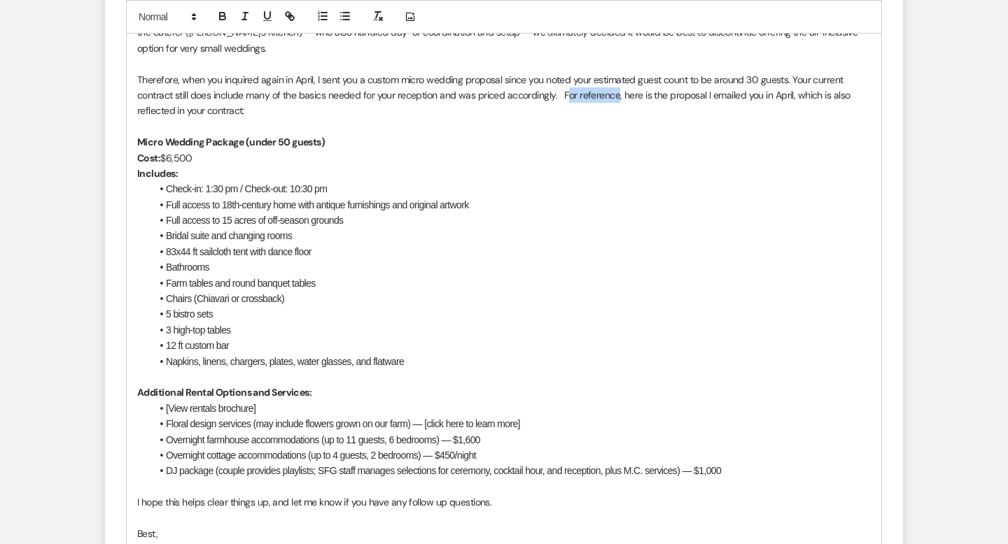
drag, startPoint x: 615, startPoint y: 113, endPoint x: 568, endPoint y: 112, distance: 46.9
click at [568, 112] on p "Therefore, when you inquired again in April, I sent you a custom micro wedding …" at bounding box center [503, 95] width 733 height 47
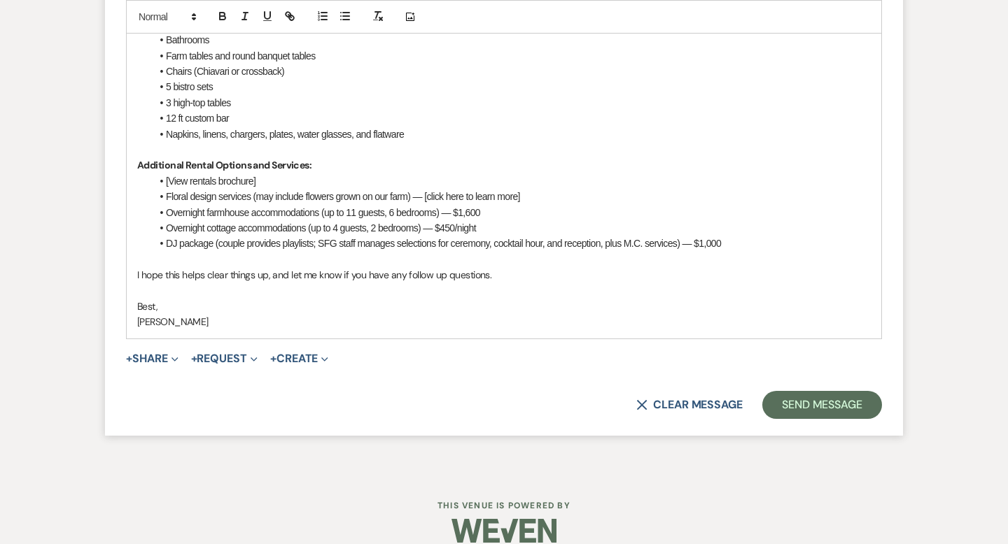
scroll to position [9592, 0]
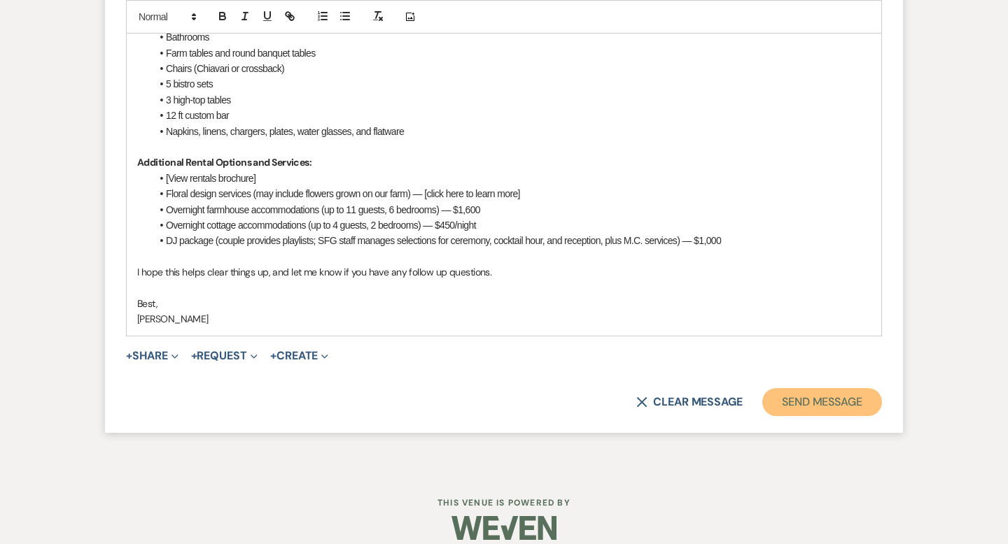
click at [816, 416] on button "Send Message" at bounding box center [822, 402] width 120 height 28
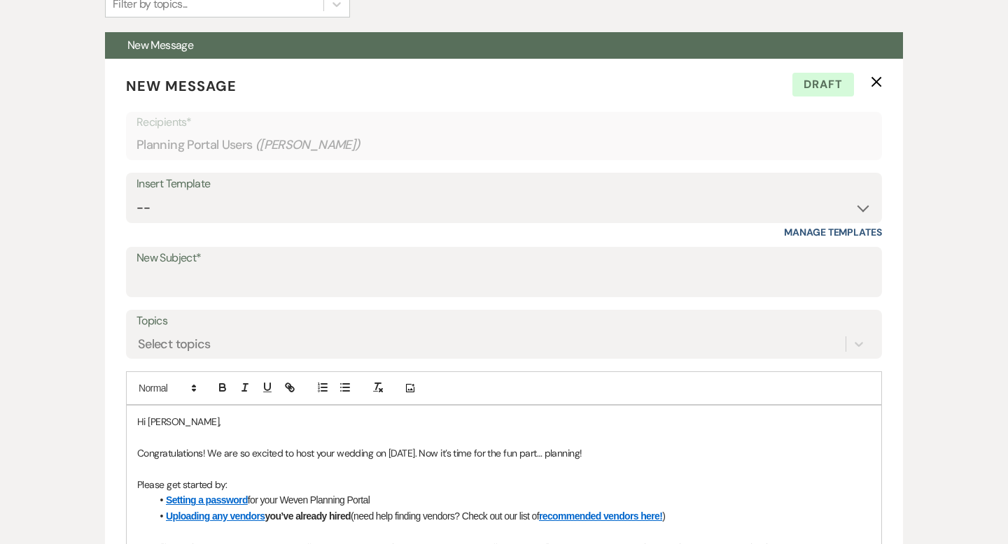
scroll to position [0, 0]
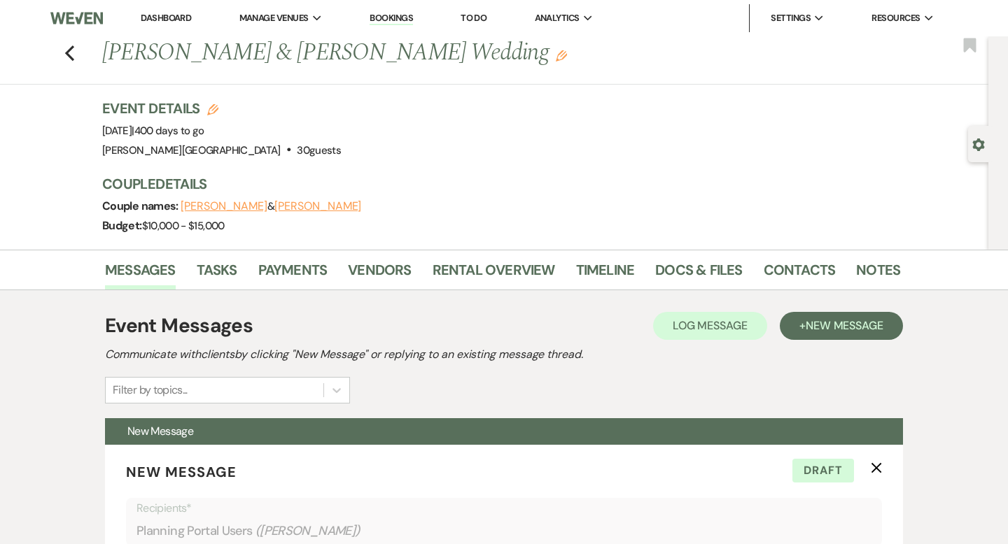
click at [183, 16] on link "Dashboard" at bounding box center [166, 18] width 50 height 12
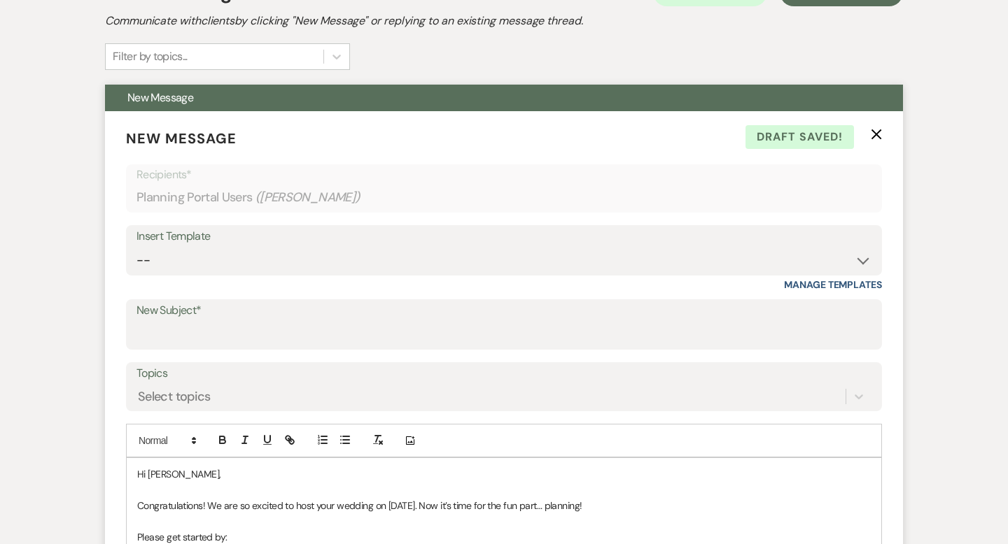
scroll to position [323, 0]
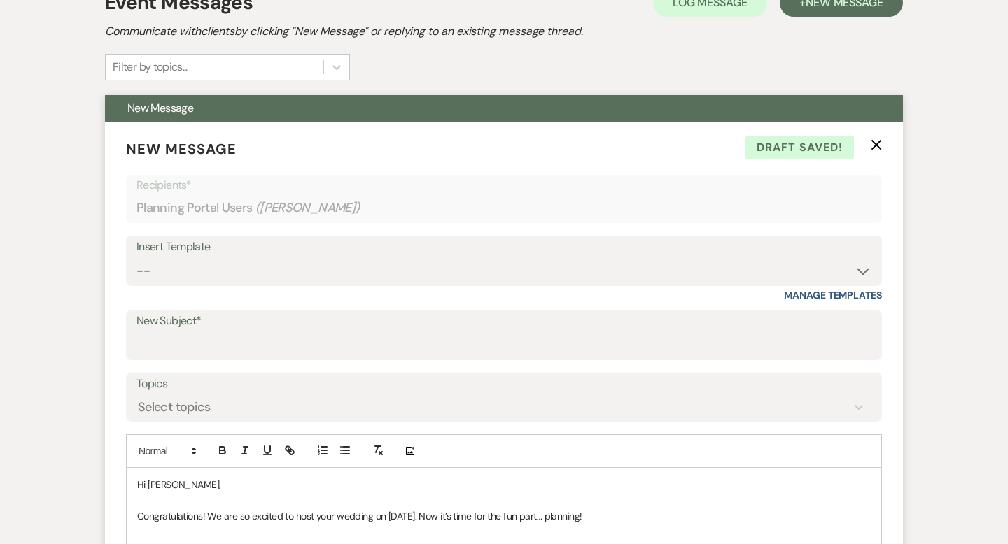
click at [879, 145] on icon "X" at bounding box center [875, 144] width 11 height 11
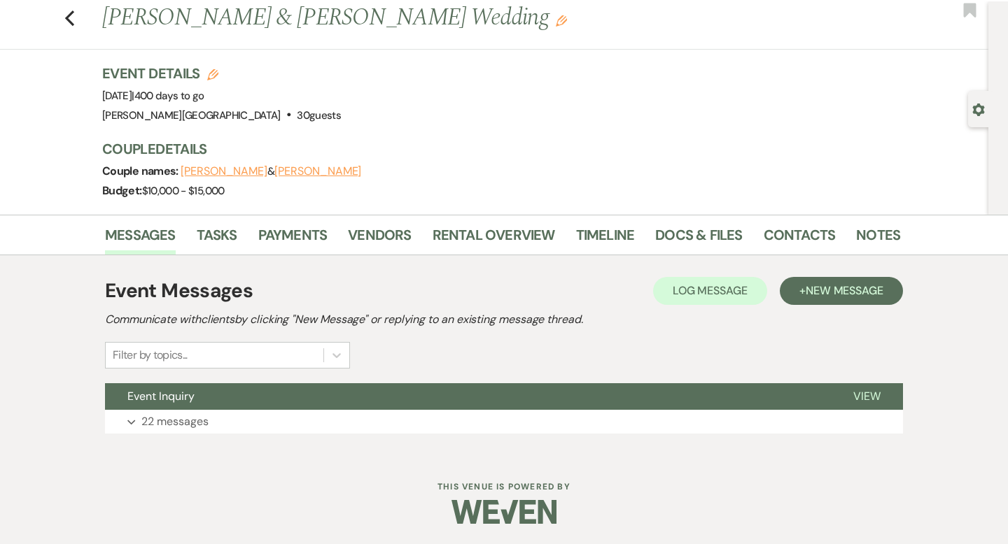
scroll to position [0, 0]
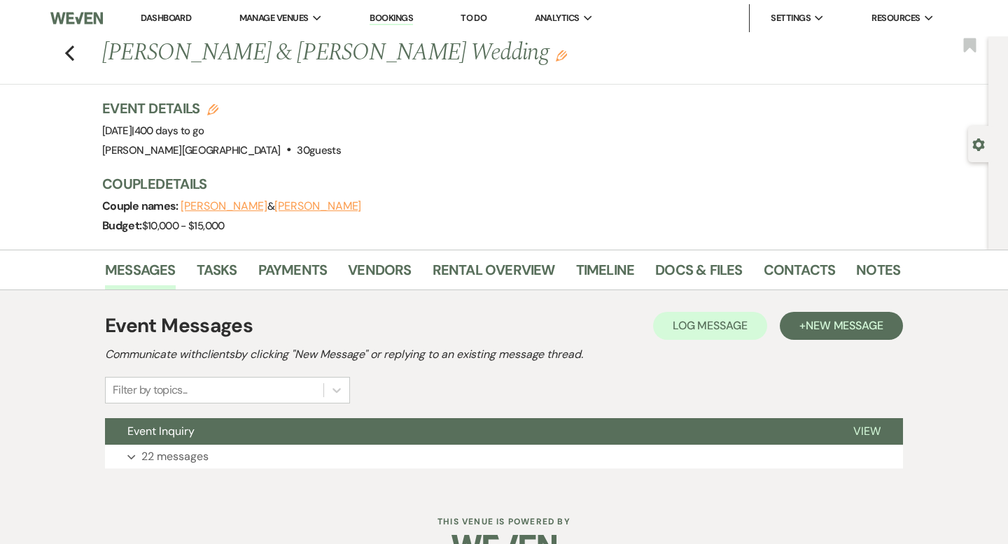
click at [178, 17] on link "Dashboard" at bounding box center [166, 18] width 50 height 12
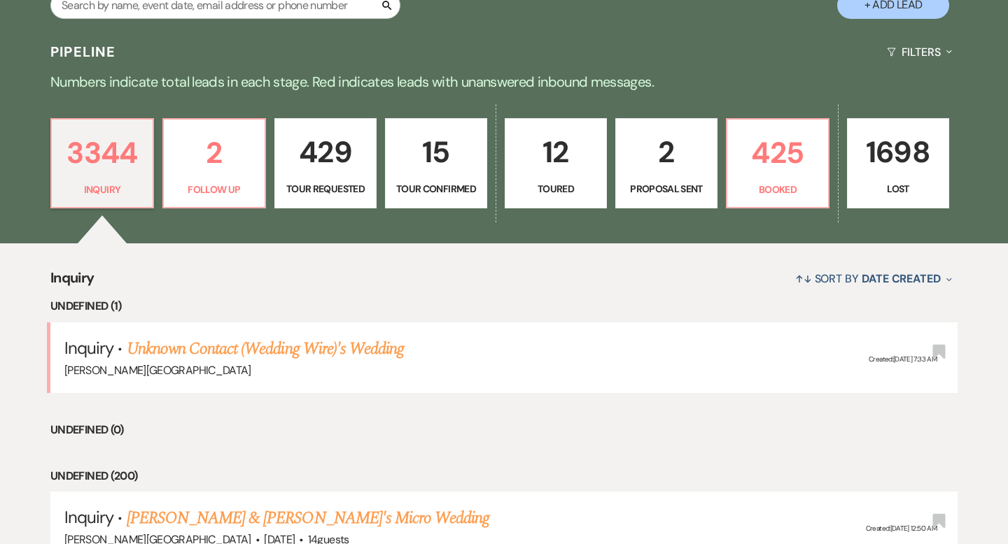
scroll to position [302, 0]
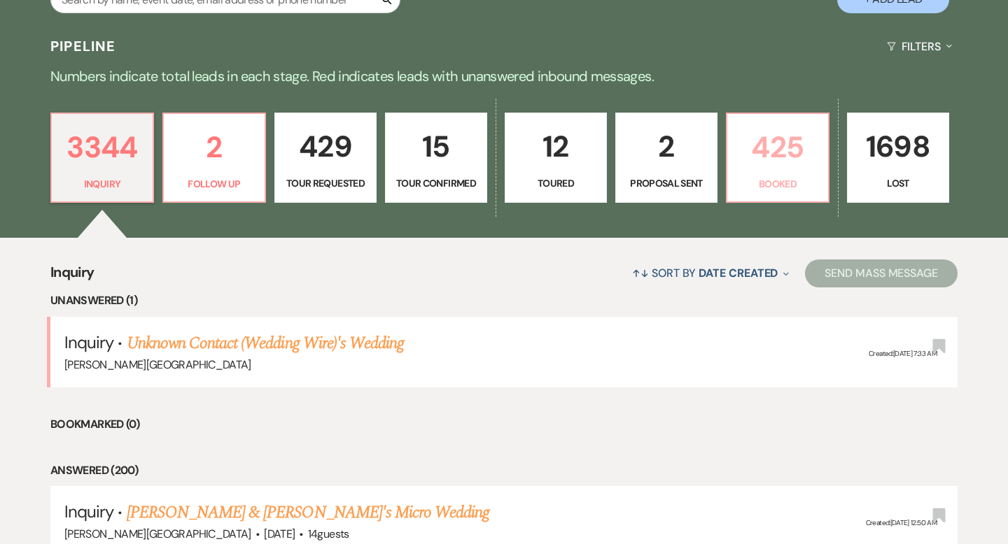
click at [763, 143] on p "425" at bounding box center [777, 147] width 84 height 47
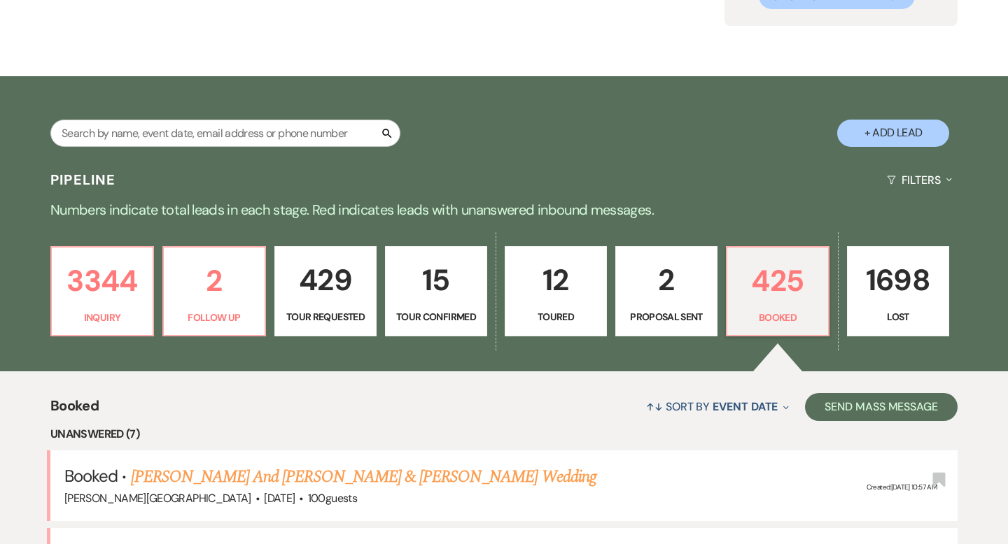
scroll to position [302, 0]
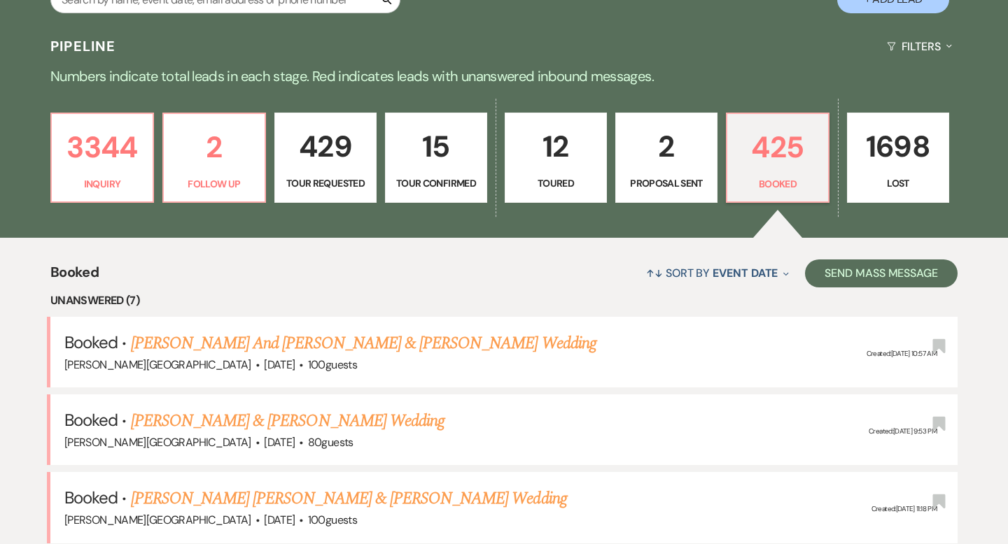
click at [318, 202] on link "429 Tour Requested" at bounding box center [325, 158] width 102 height 91
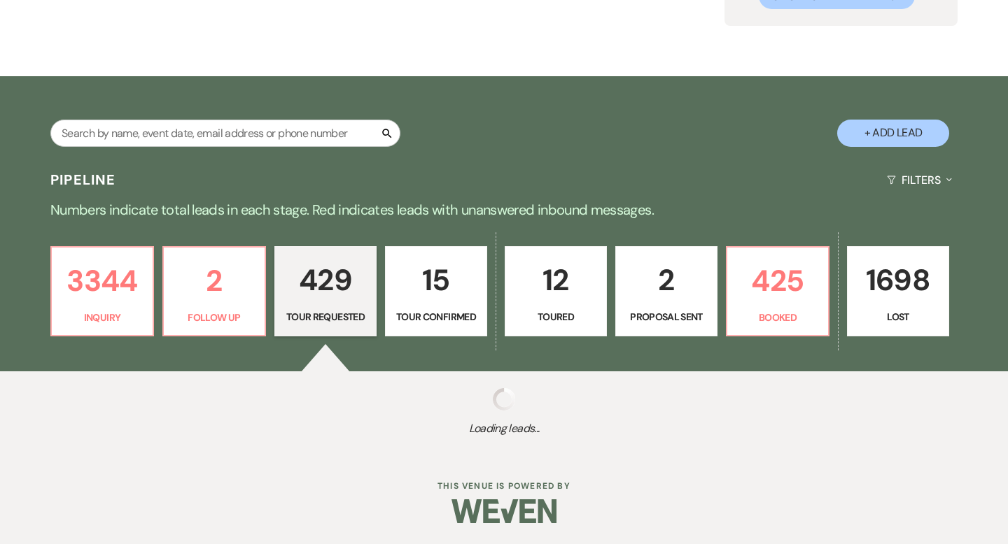
scroll to position [169, 0]
select select "2"
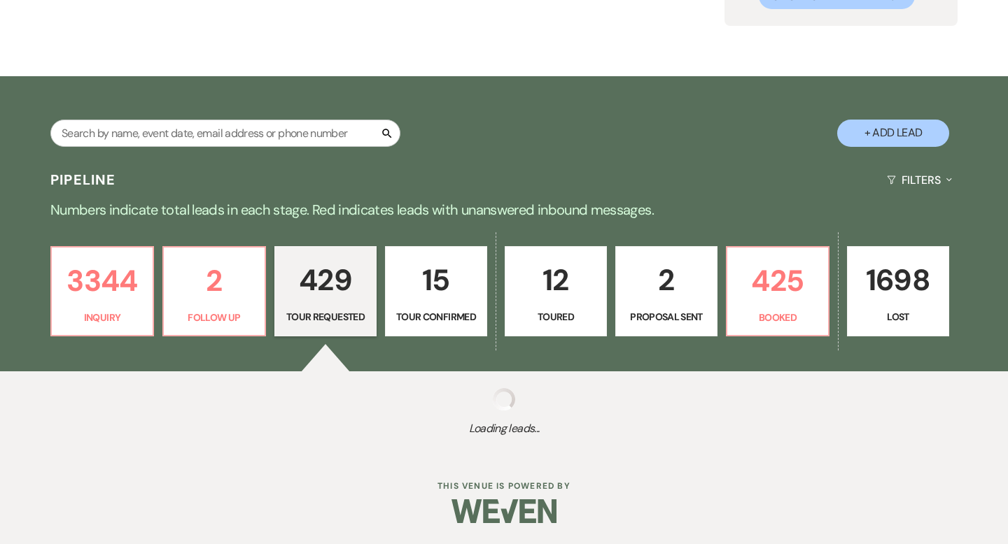
select select "2"
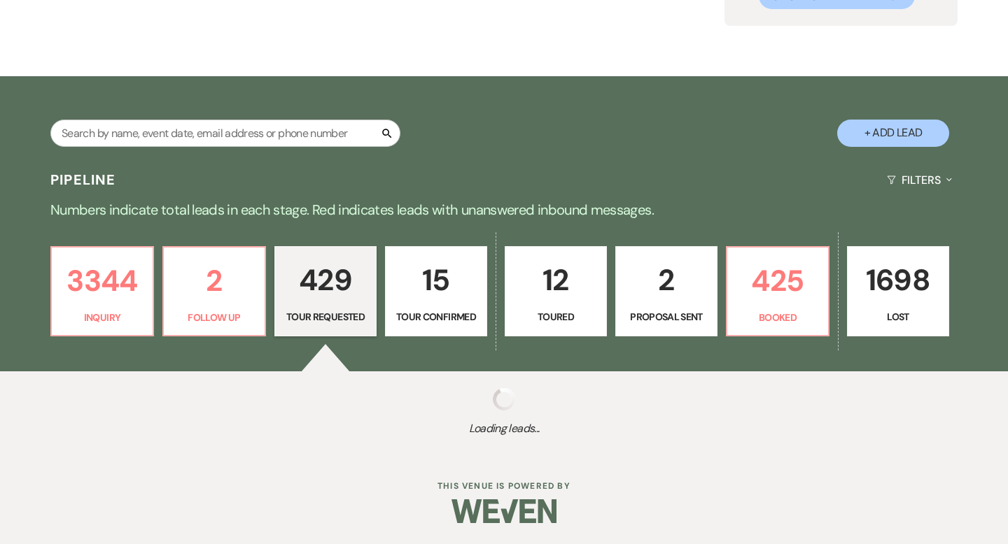
select select "2"
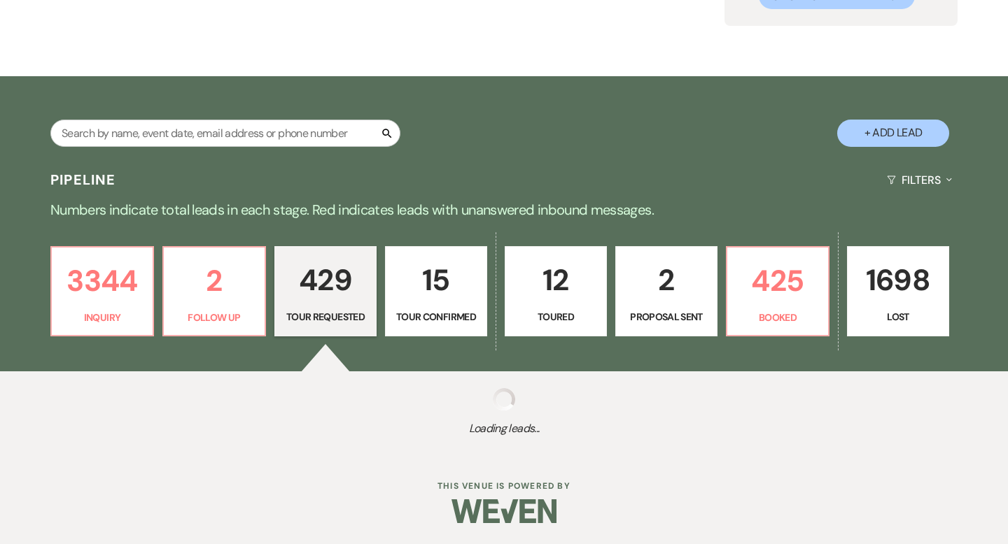
select select "2"
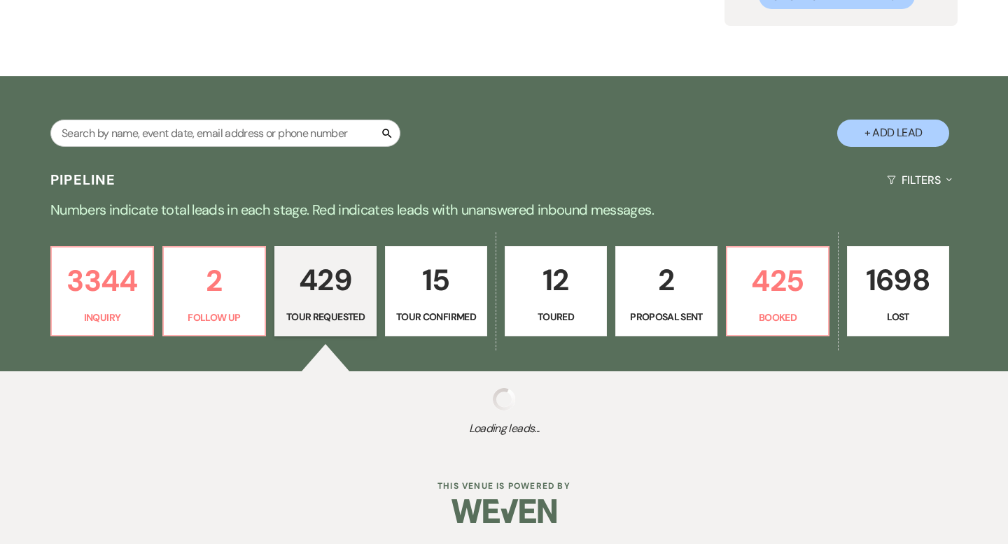
select select "2"
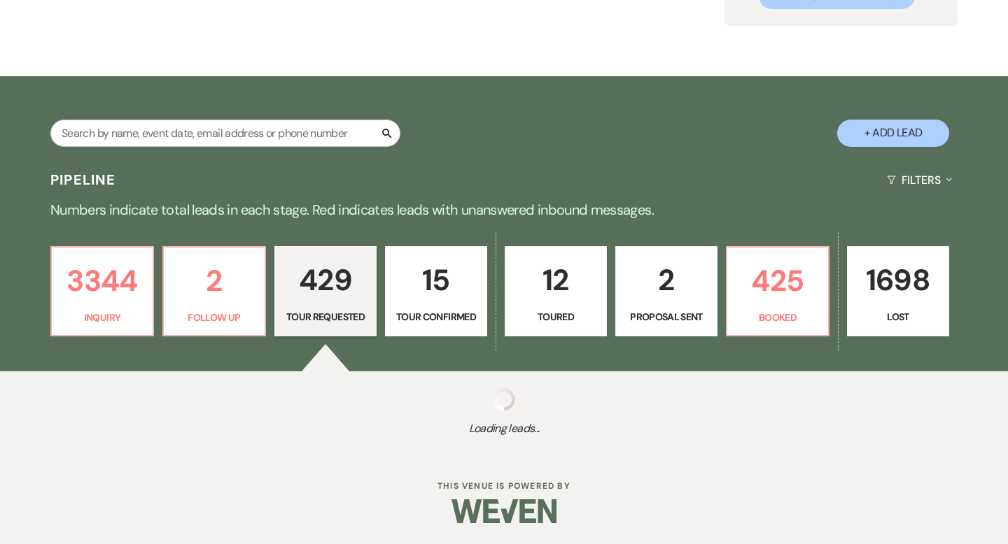
select select "2"
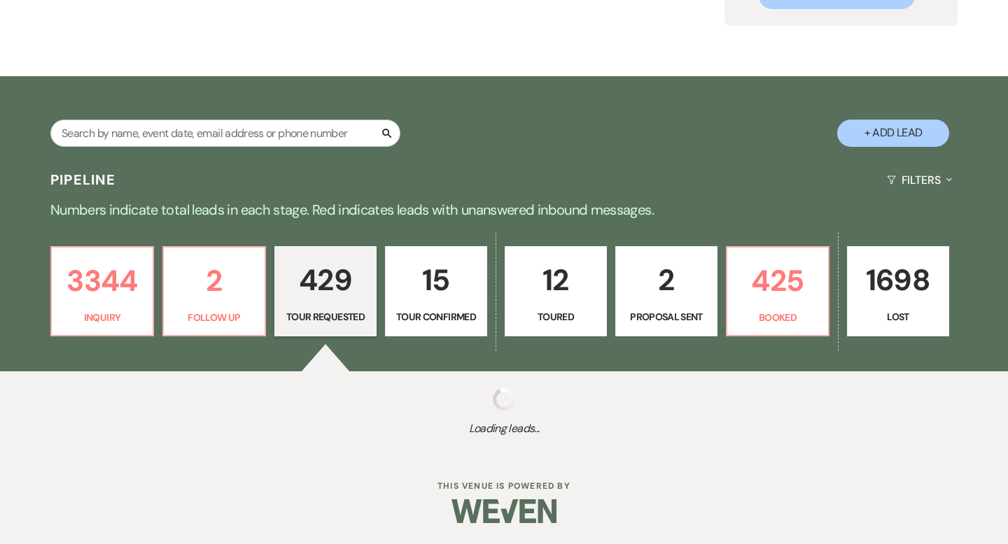
select select "2"
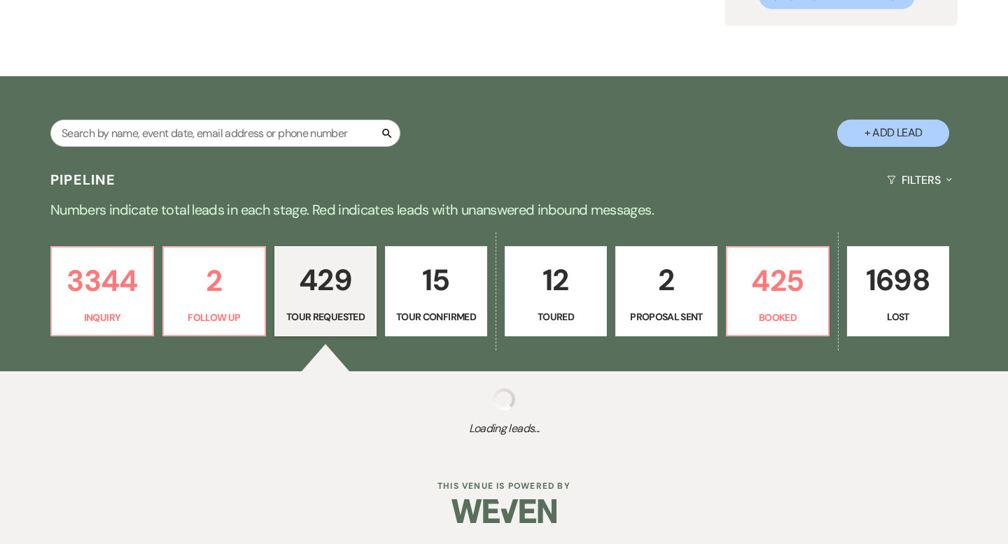
select select "2"
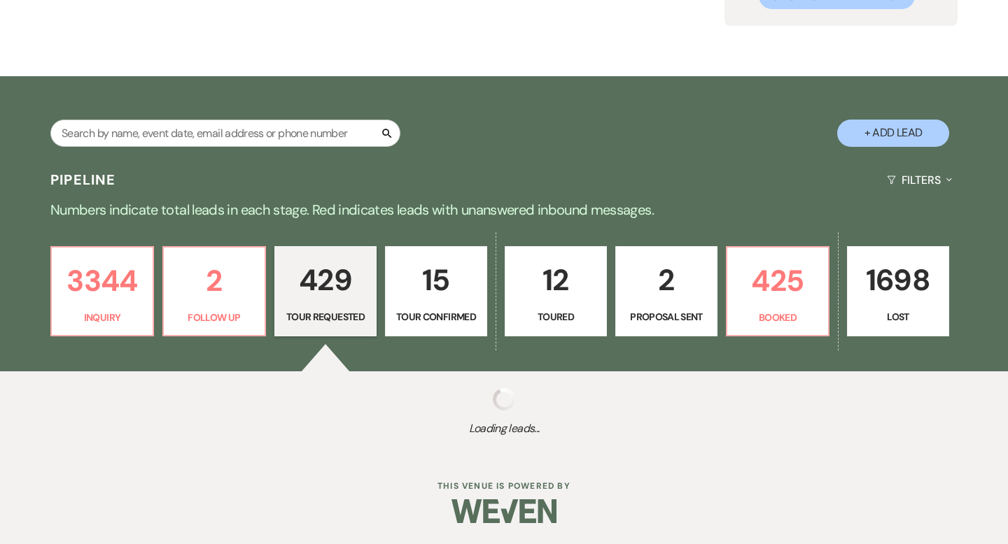
select select "2"
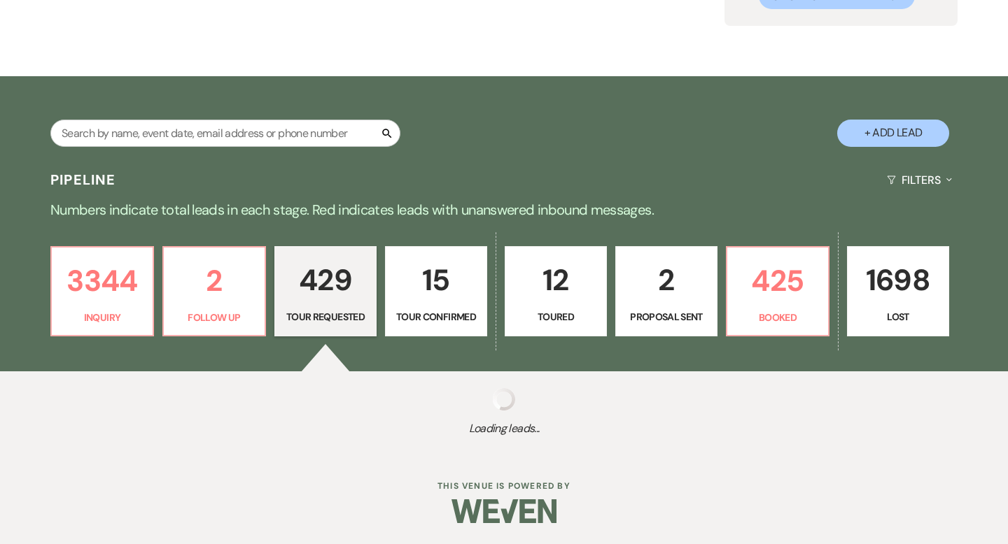
select select "2"
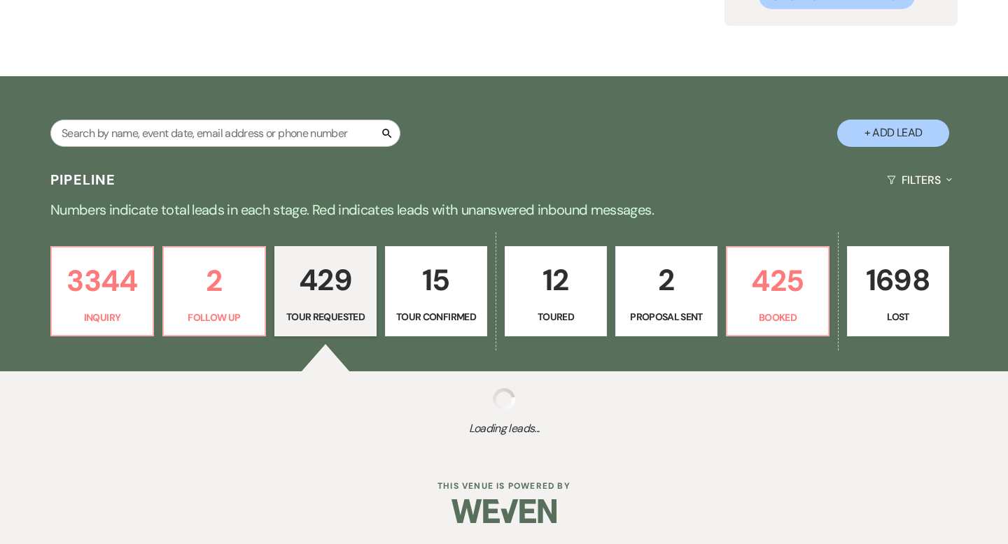
select select "2"
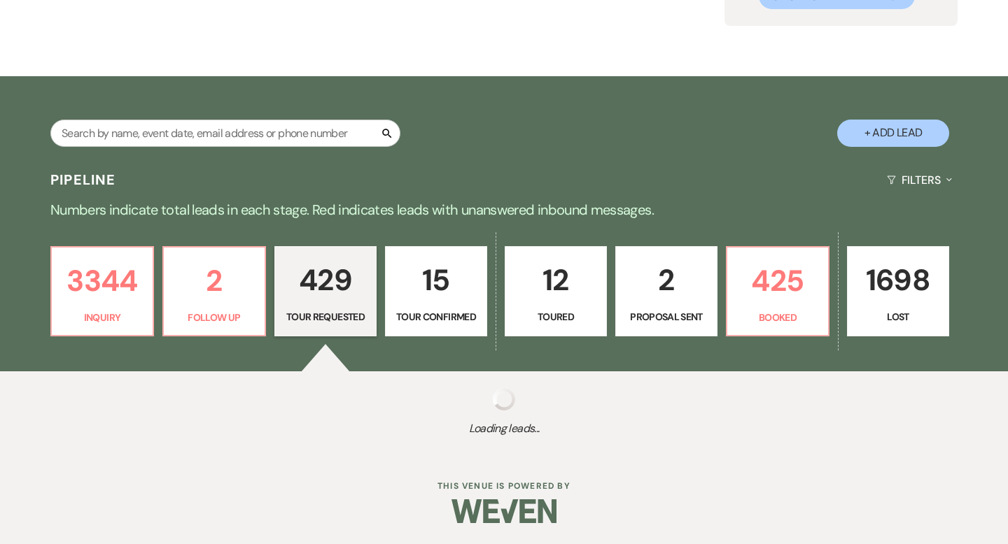
select select "2"
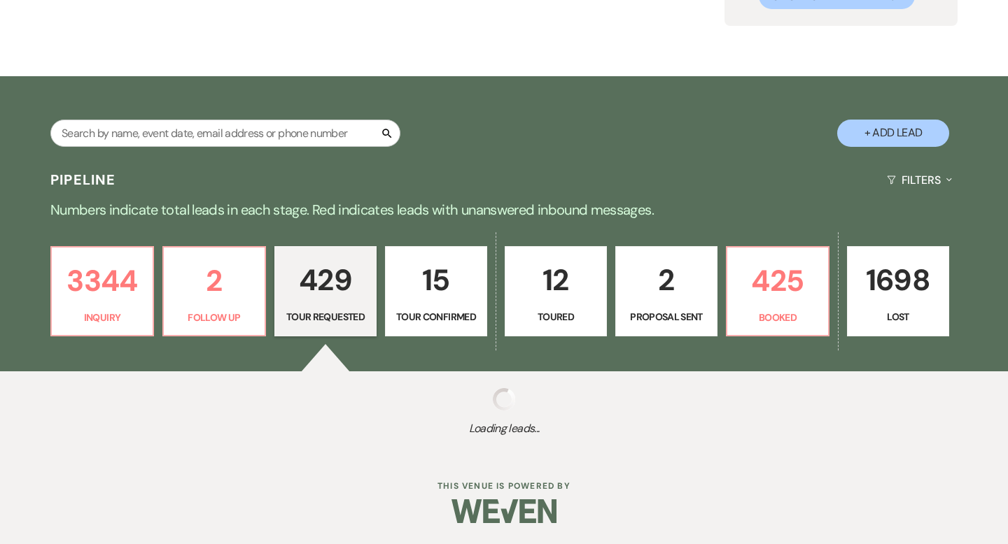
select select "2"
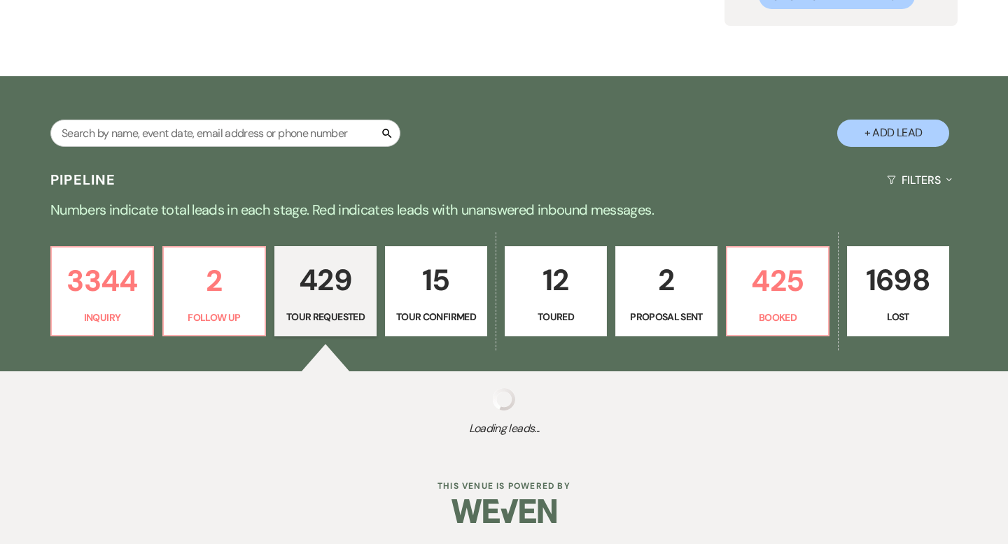
select select "2"
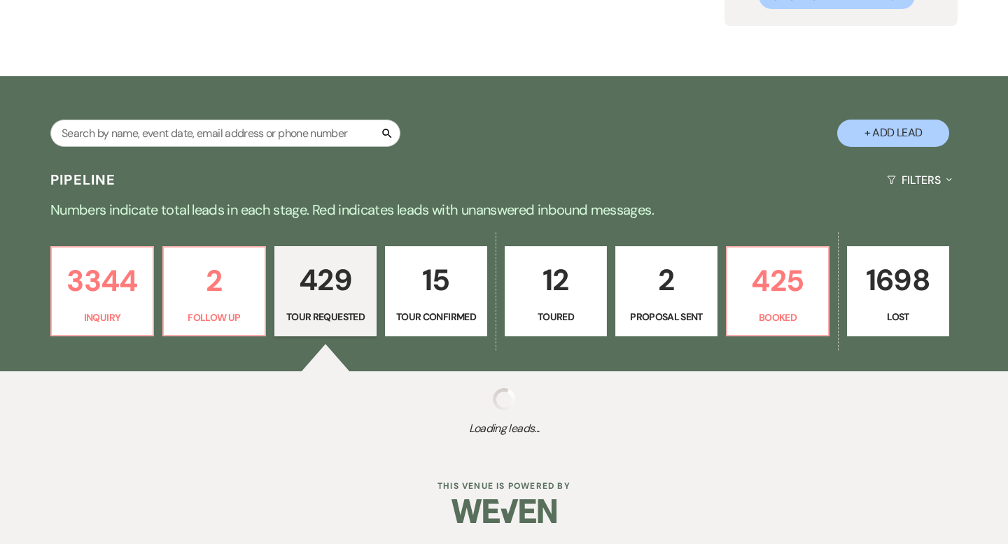
select select "2"
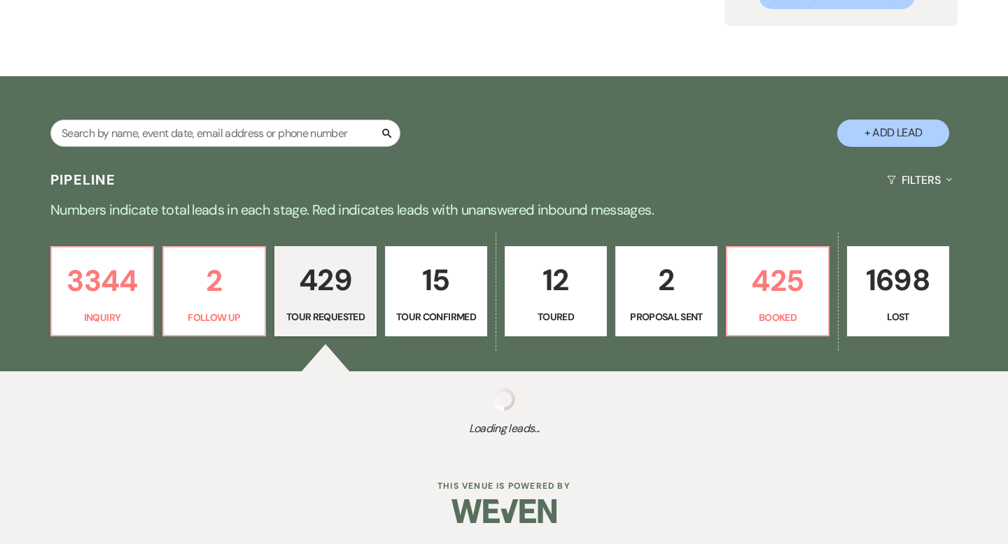
select select "2"
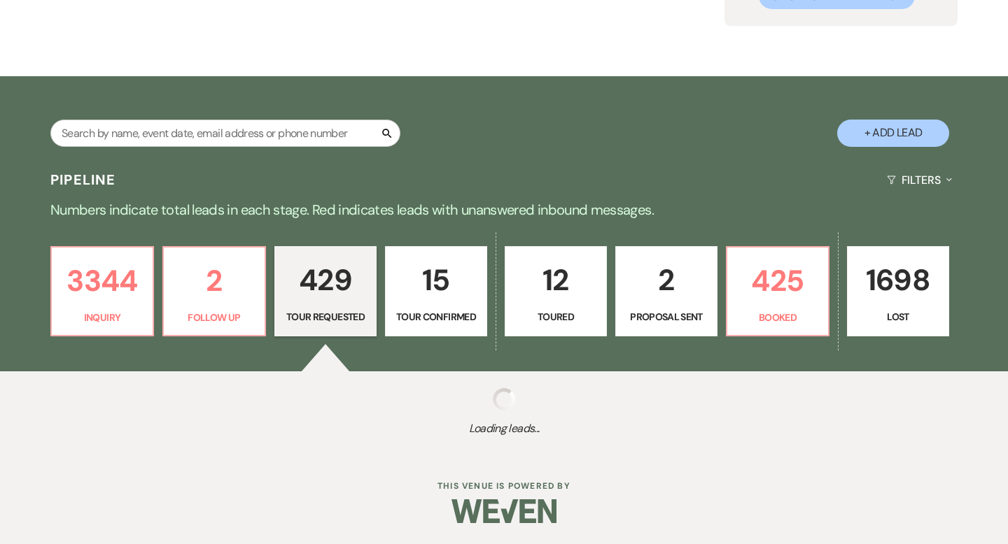
select select "2"
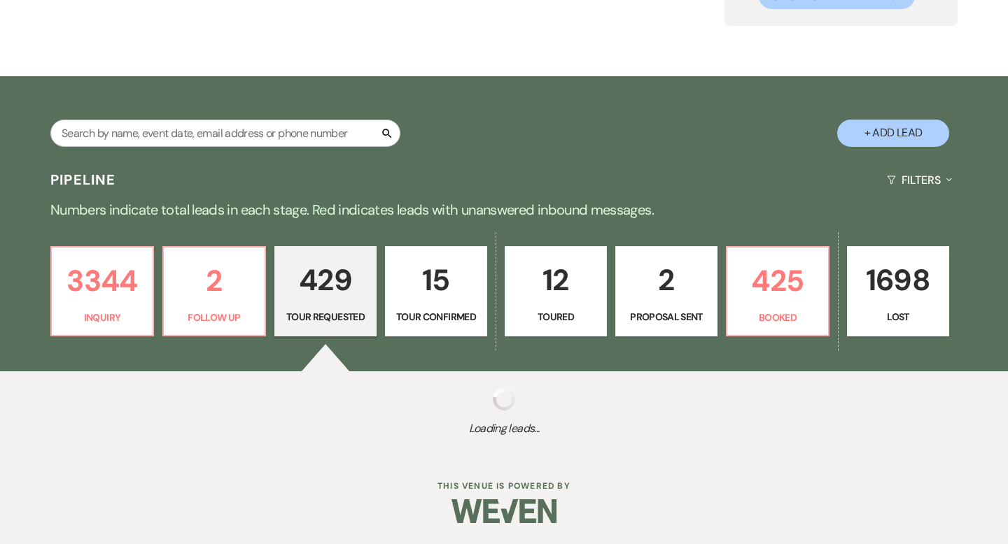
select select "2"
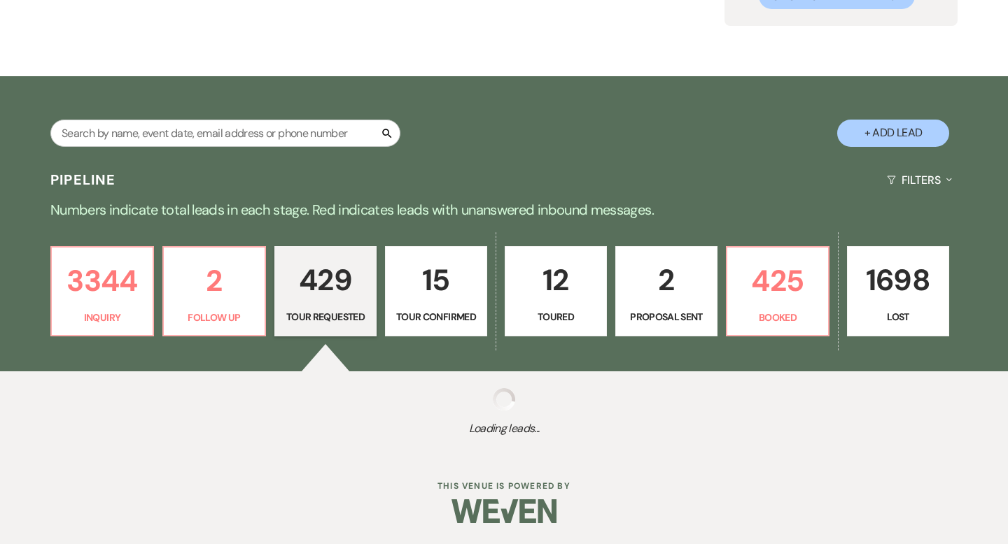
select select "2"
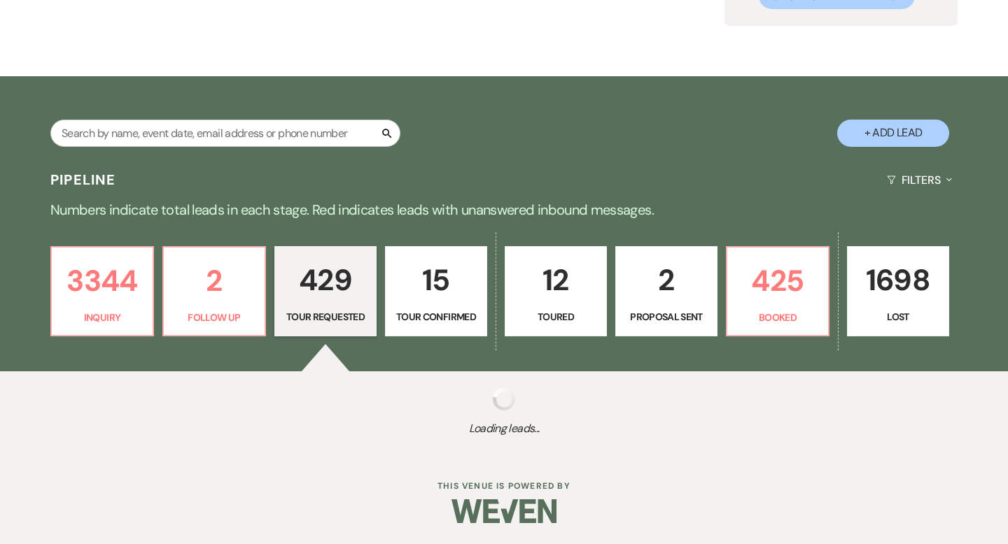
select select "2"
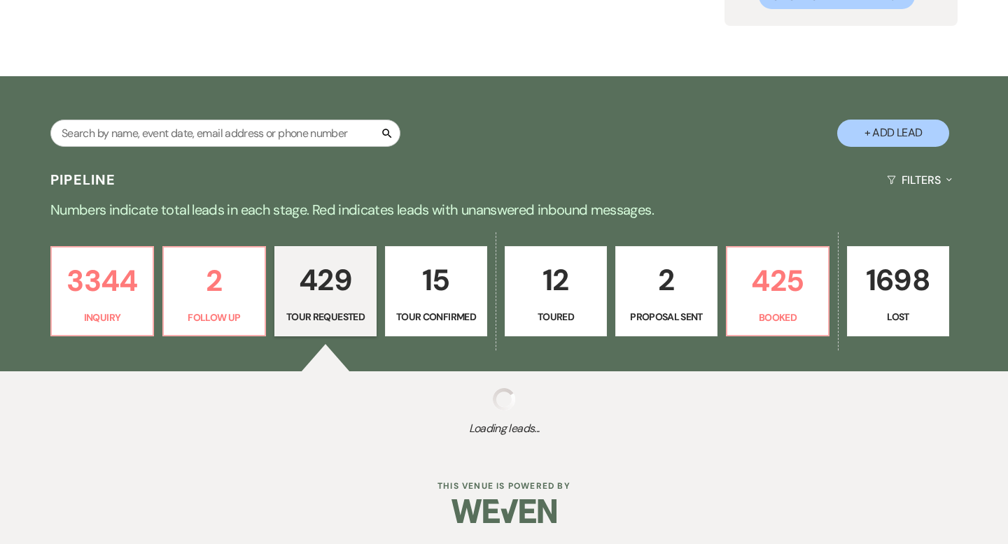
select select "2"
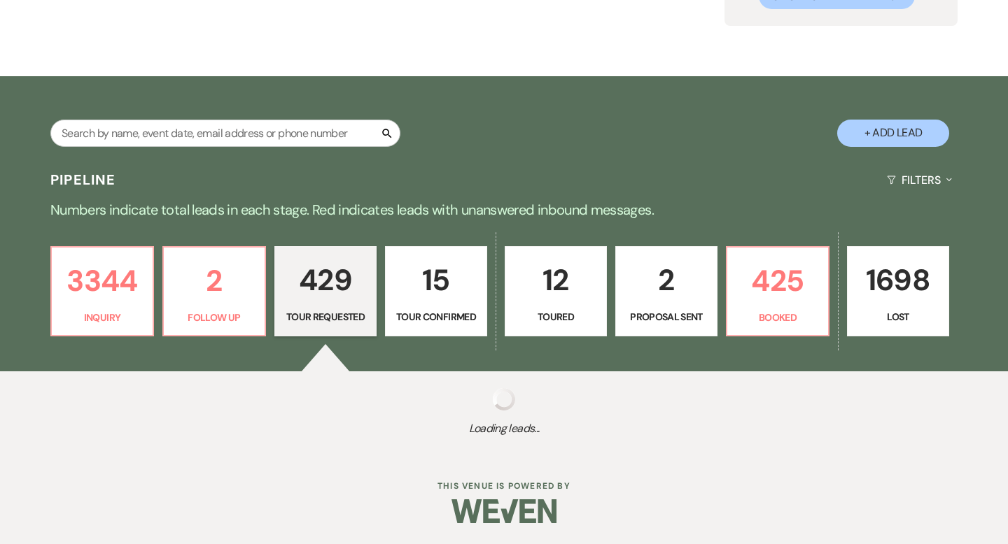
select select "2"
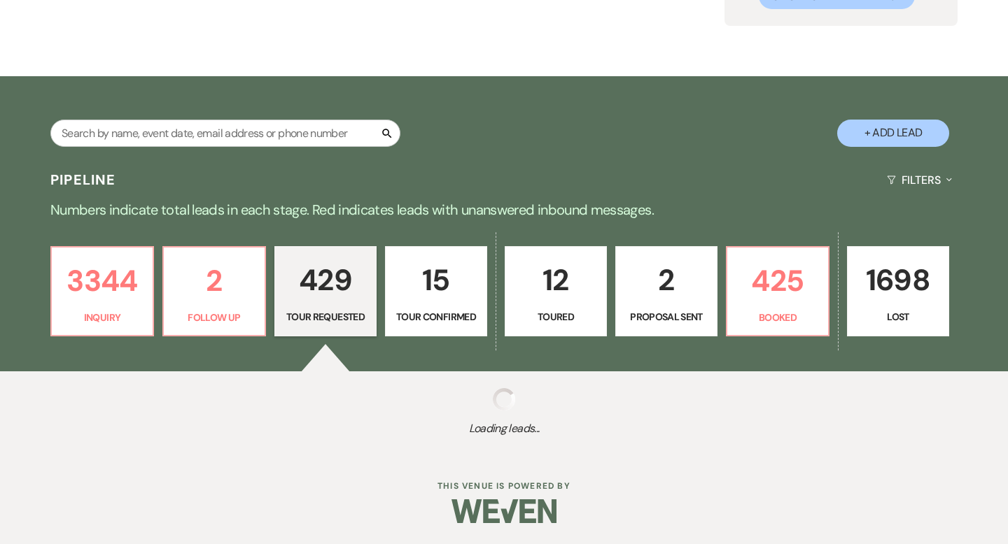
select select "2"
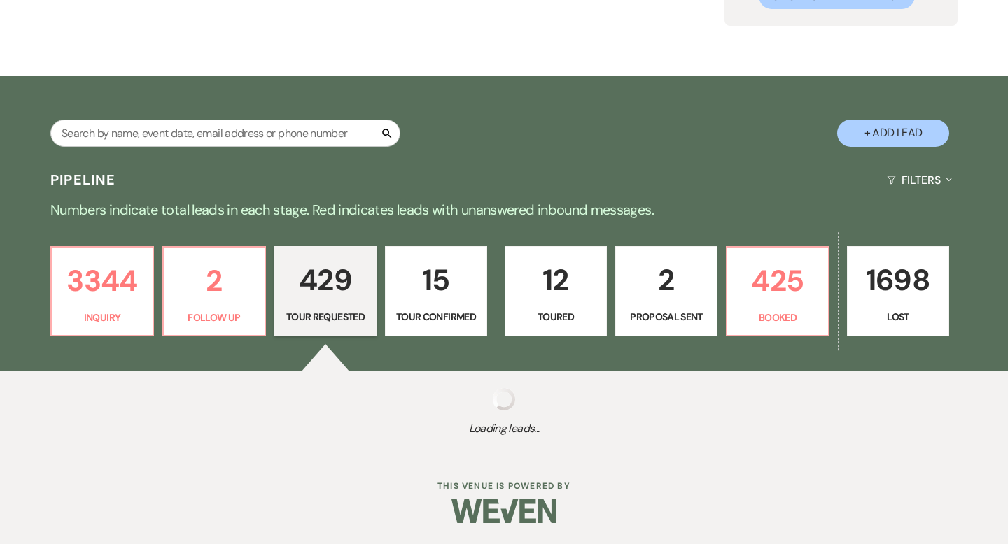
select select "2"
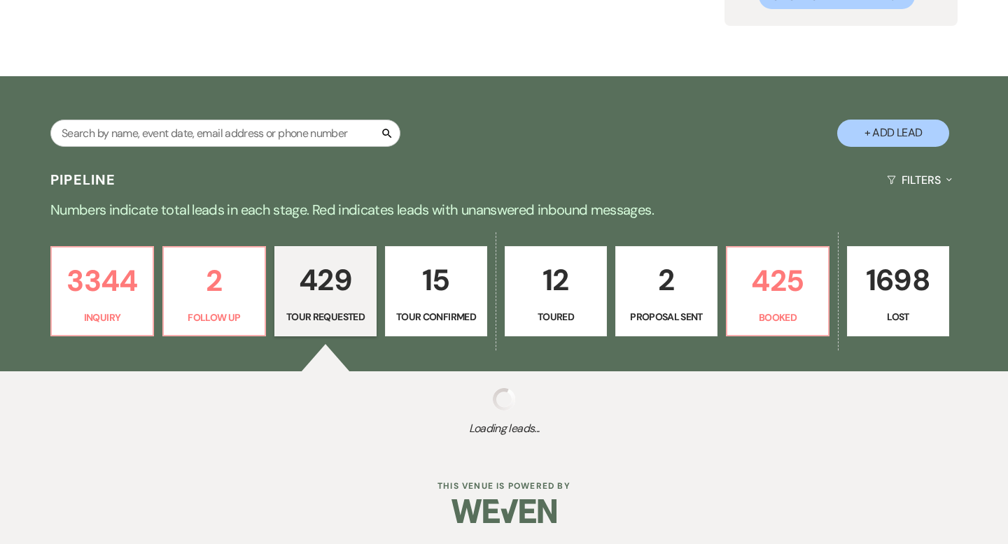
select select "2"
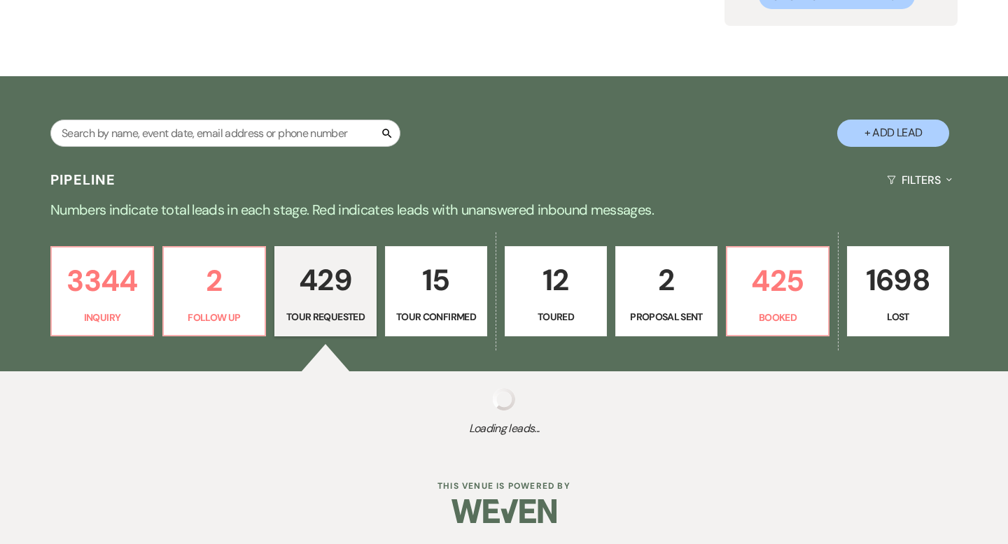
select select "2"
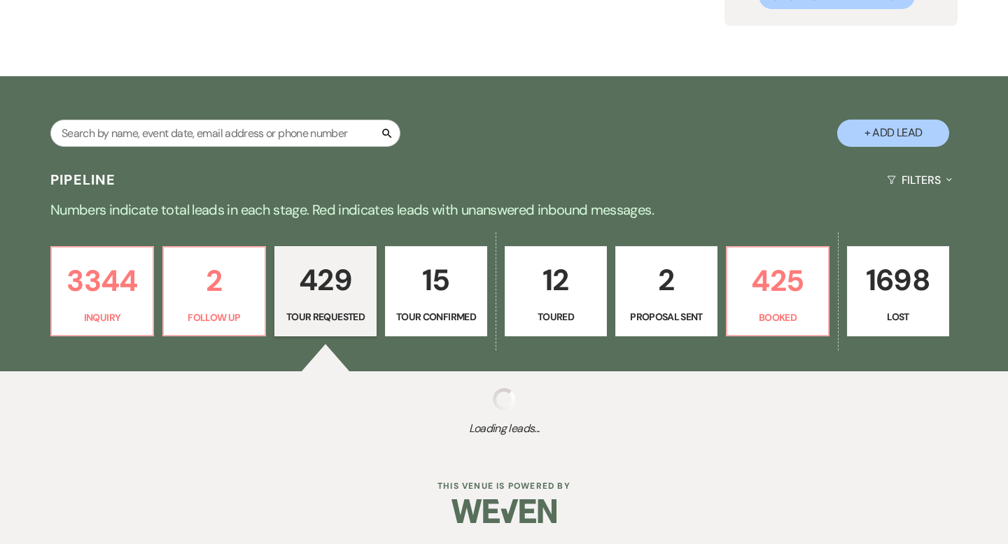
select select "2"
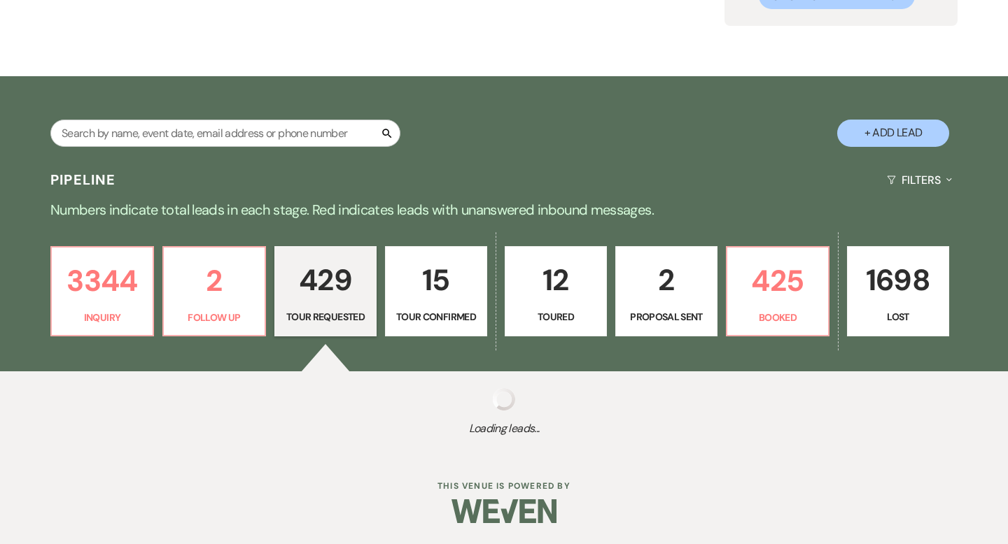
select select "2"
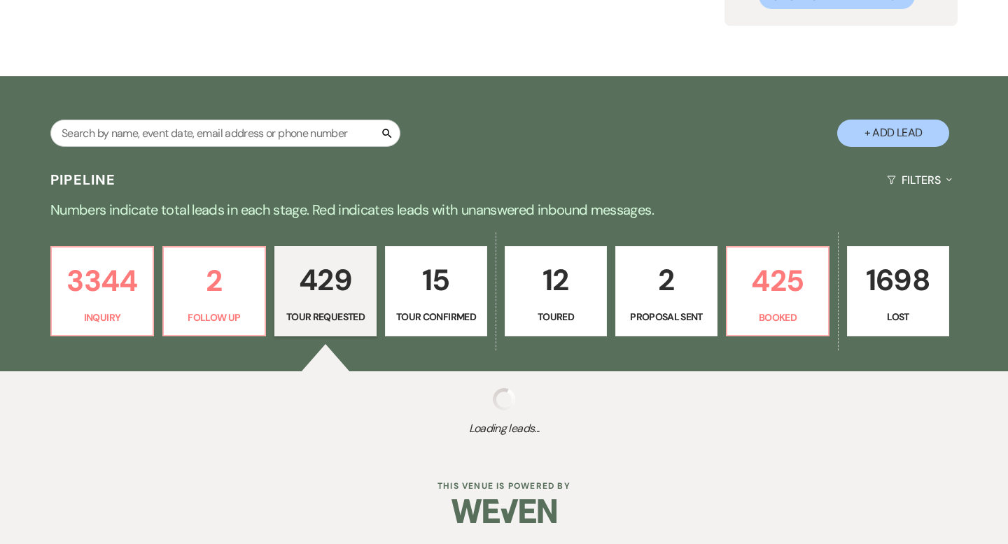
select select "2"
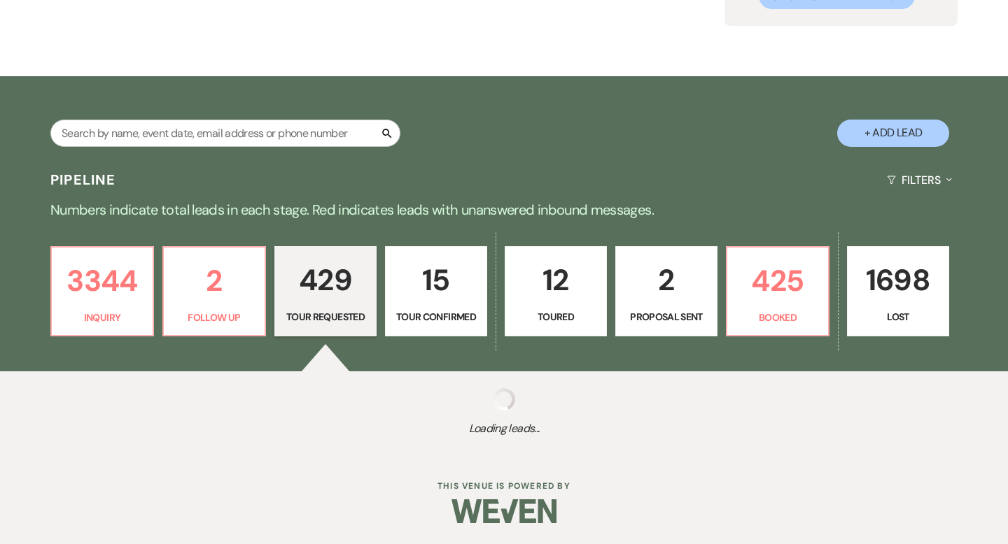
select select "2"
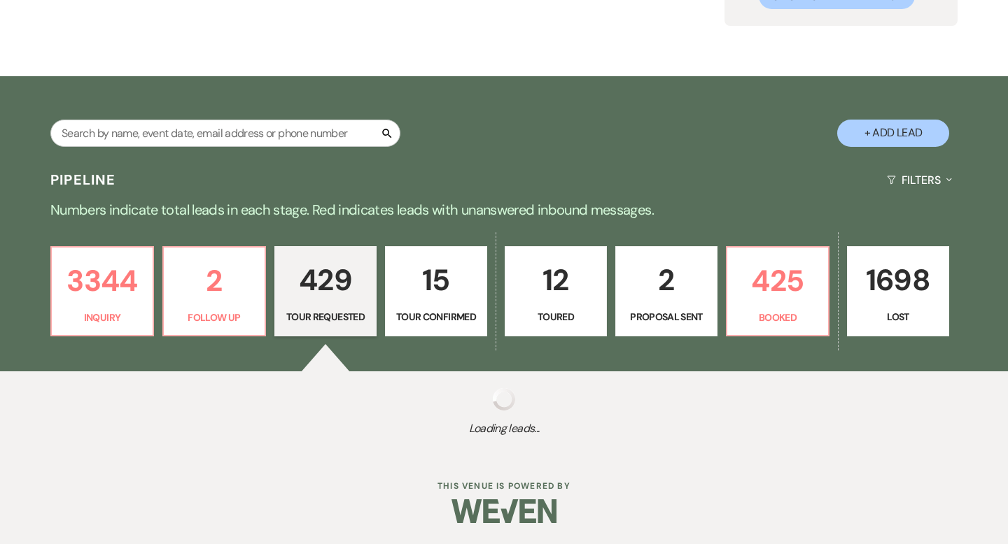
select select "2"
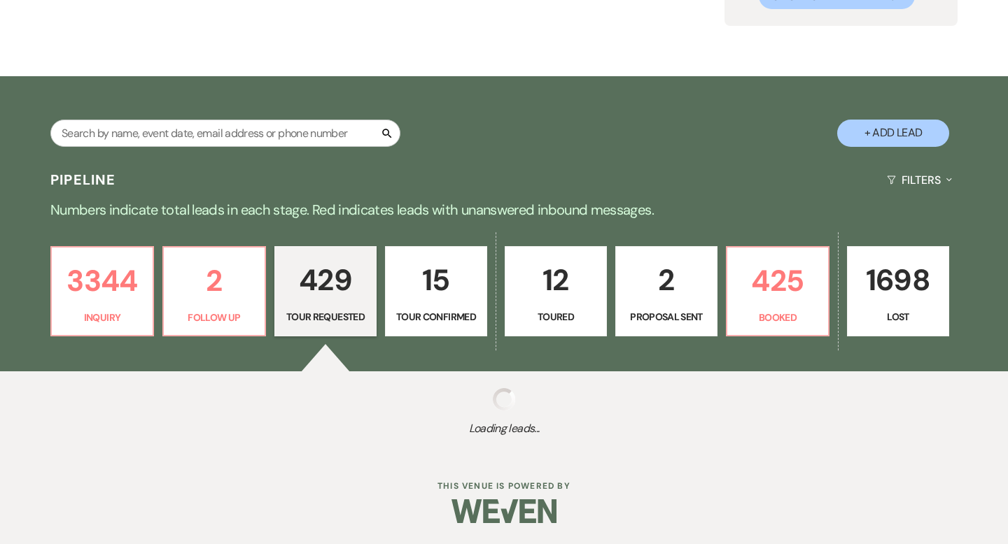
select select "2"
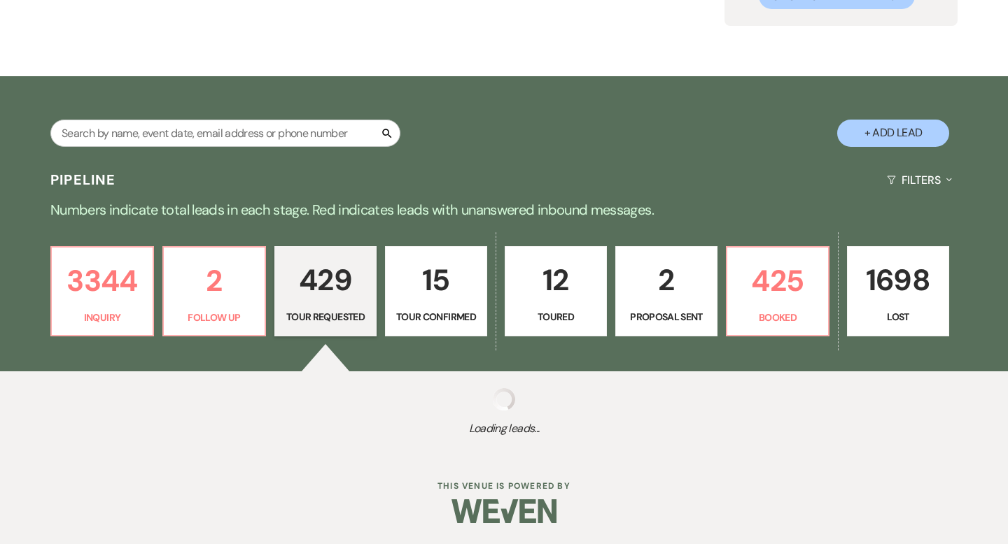
select select "2"
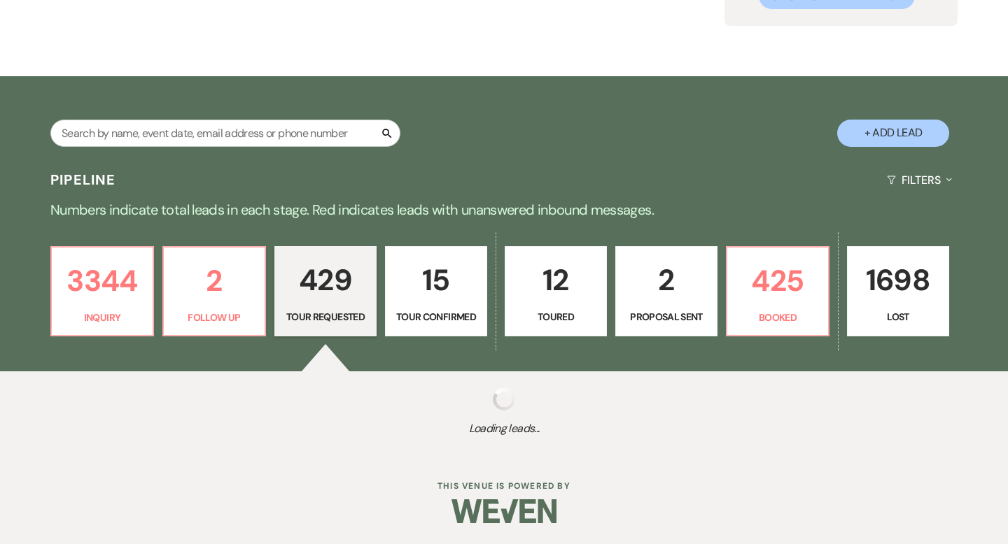
select select "2"
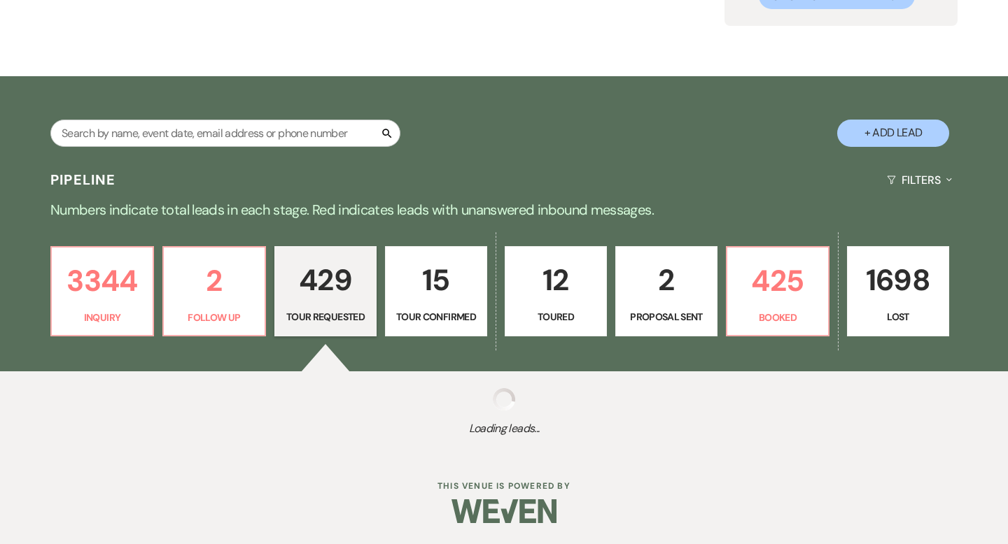
select select "2"
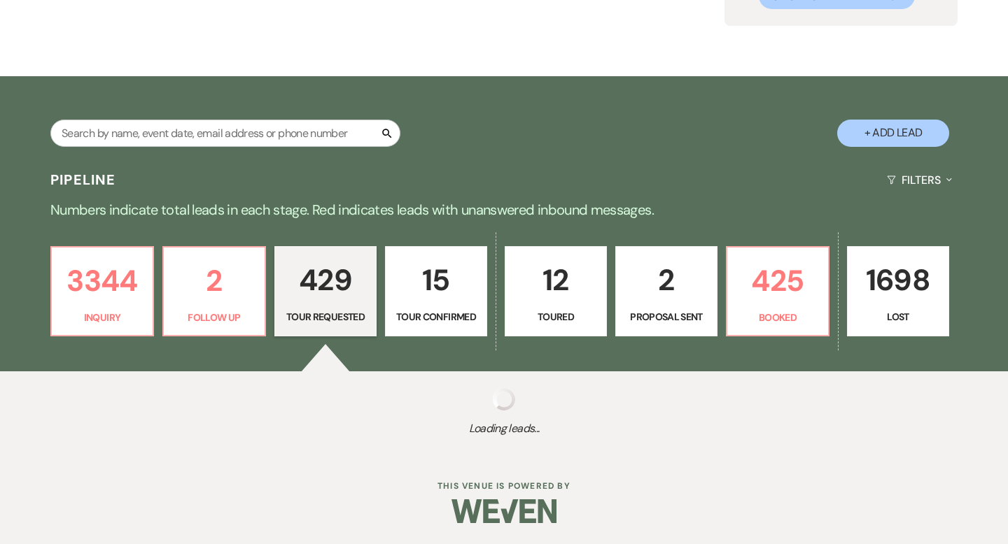
select select "2"
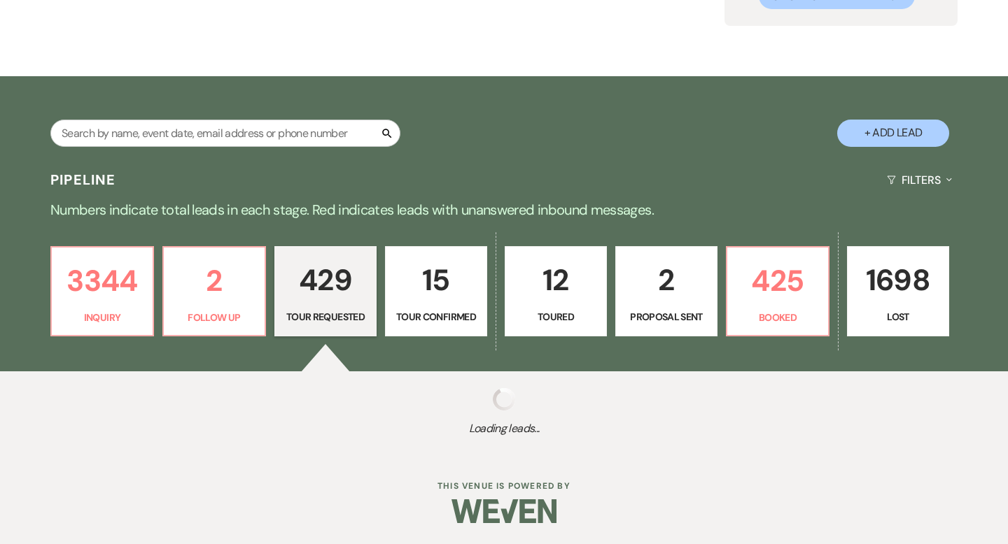
select select "2"
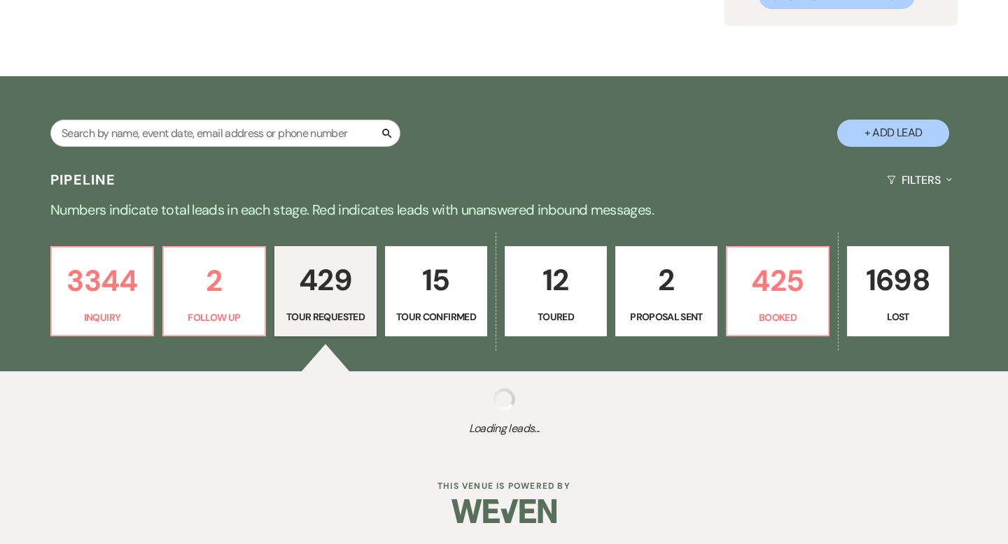
select select "2"
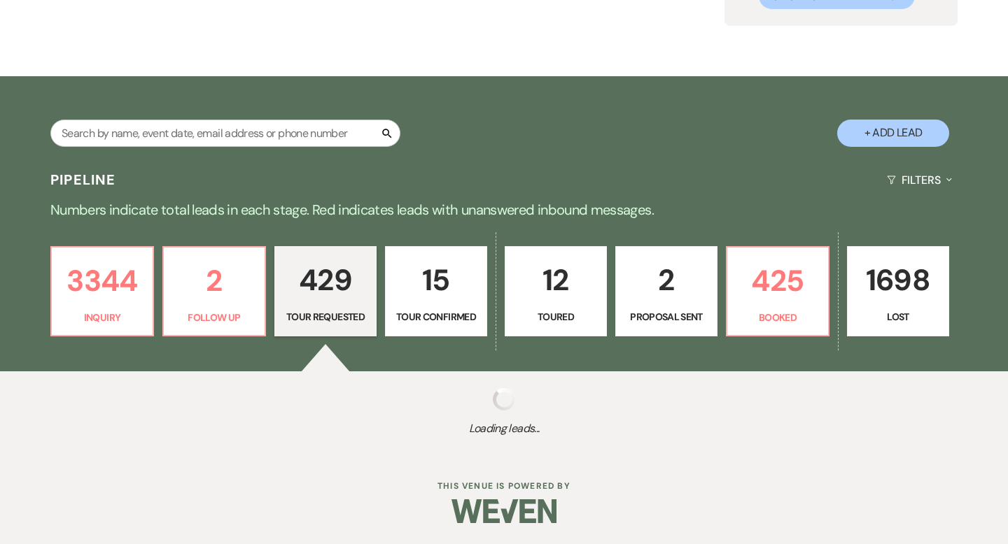
select select "2"
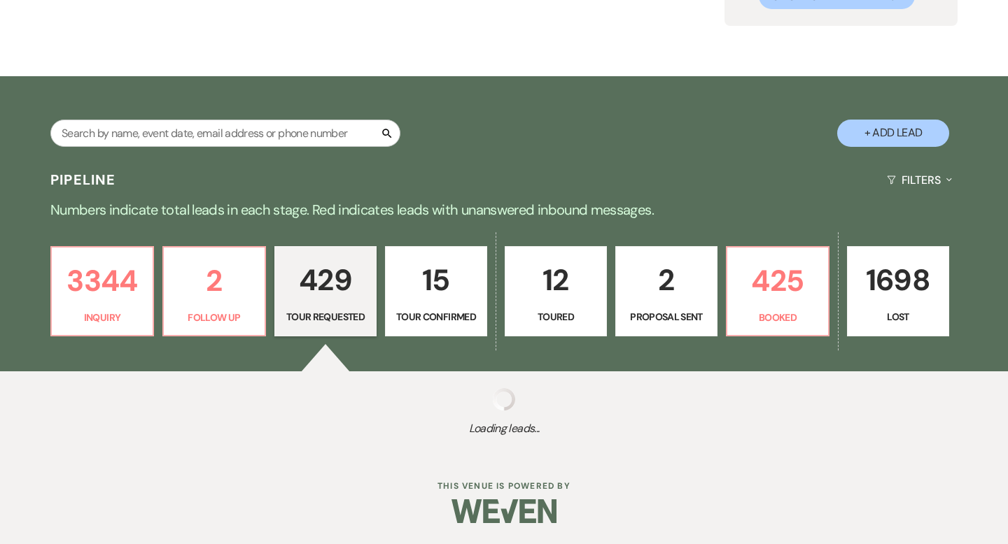
select select "2"
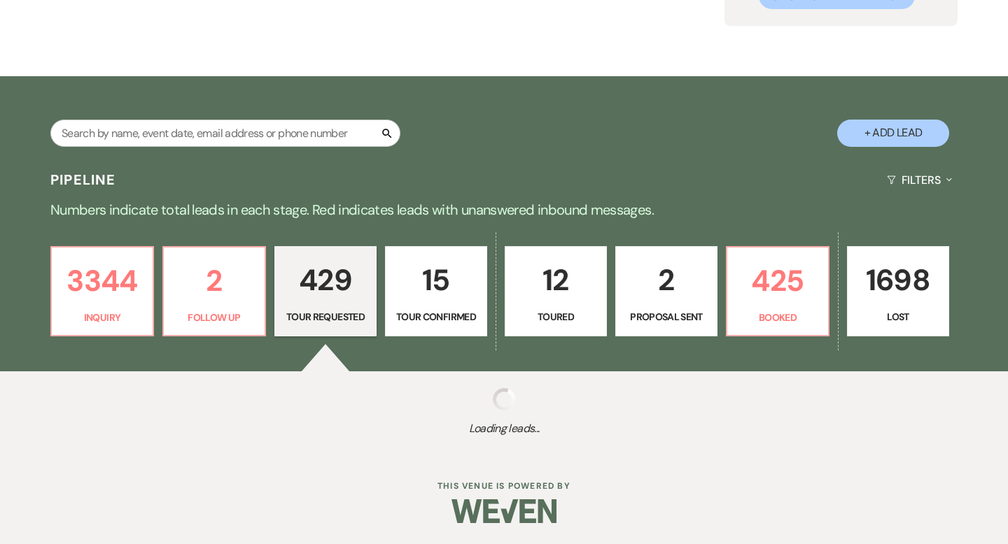
select select "2"
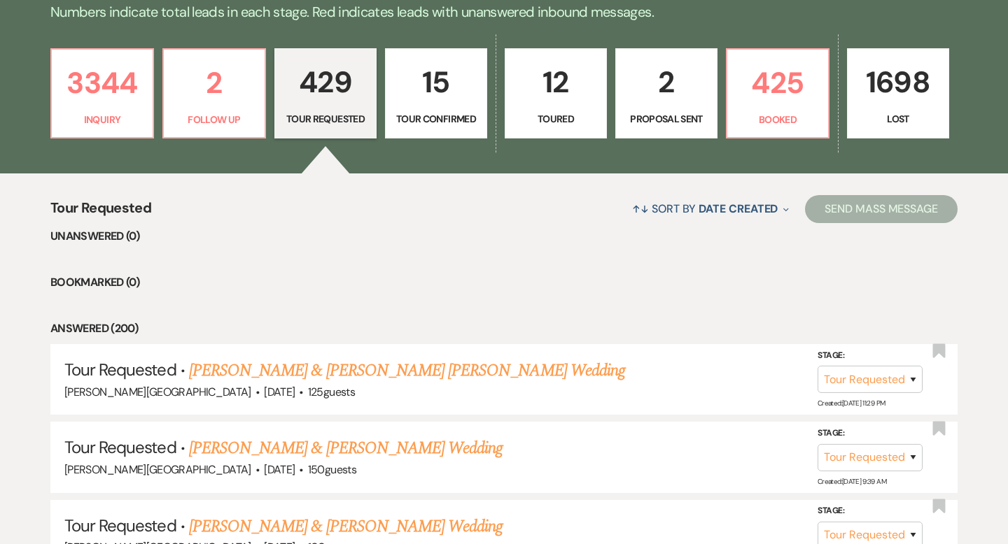
scroll to position [293, 0]
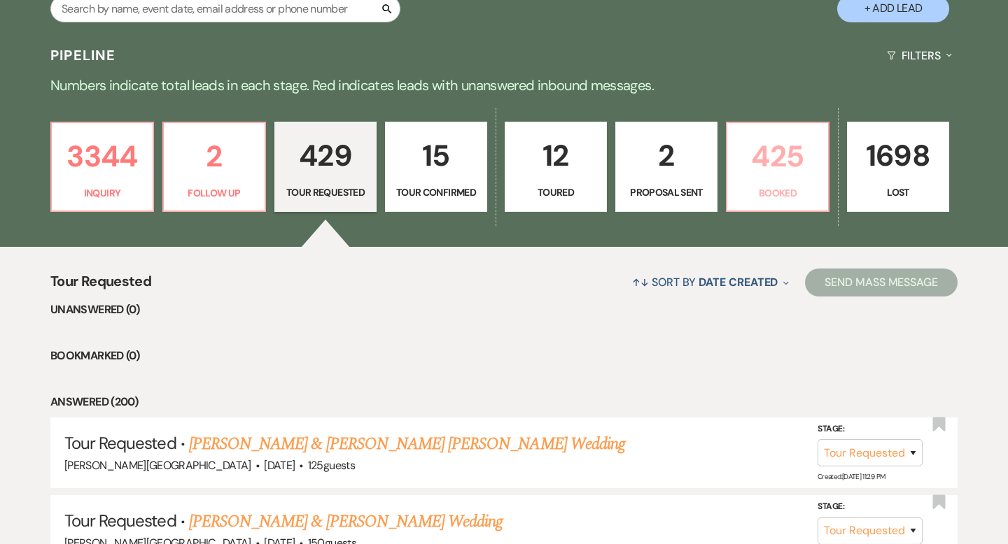
click at [780, 143] on p "425" at bounding box center [777, 156] width 84 height 47
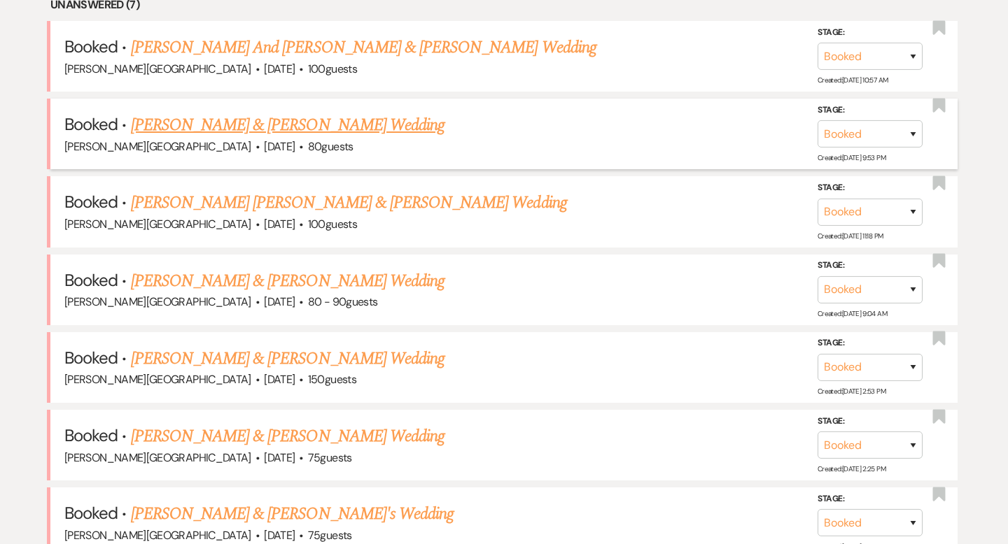
scroll to position [602, 0]
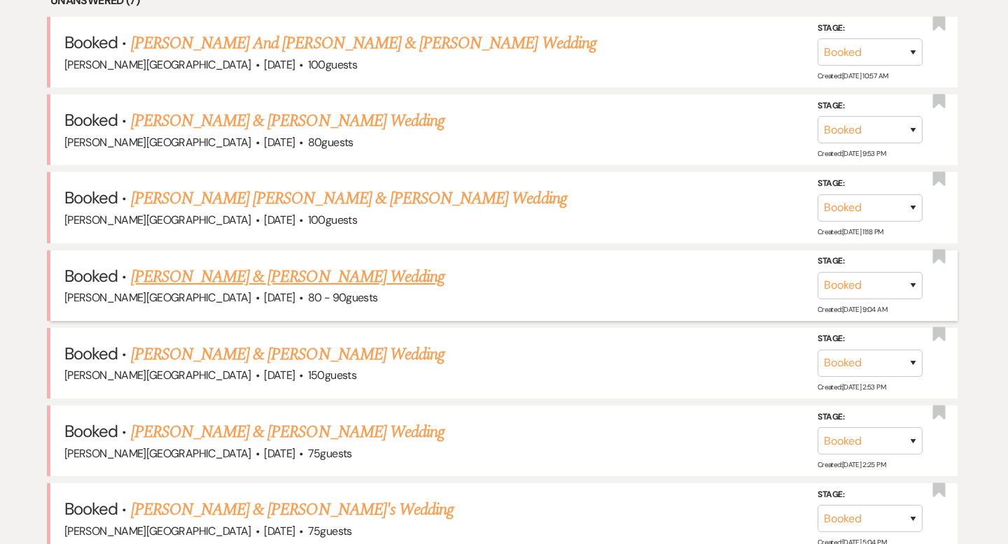
click at [291, 275] on link "[PERSON_NAME] & [PERSON_NAME] Wedding" at bounding box center [287, 276] width 313 height 25
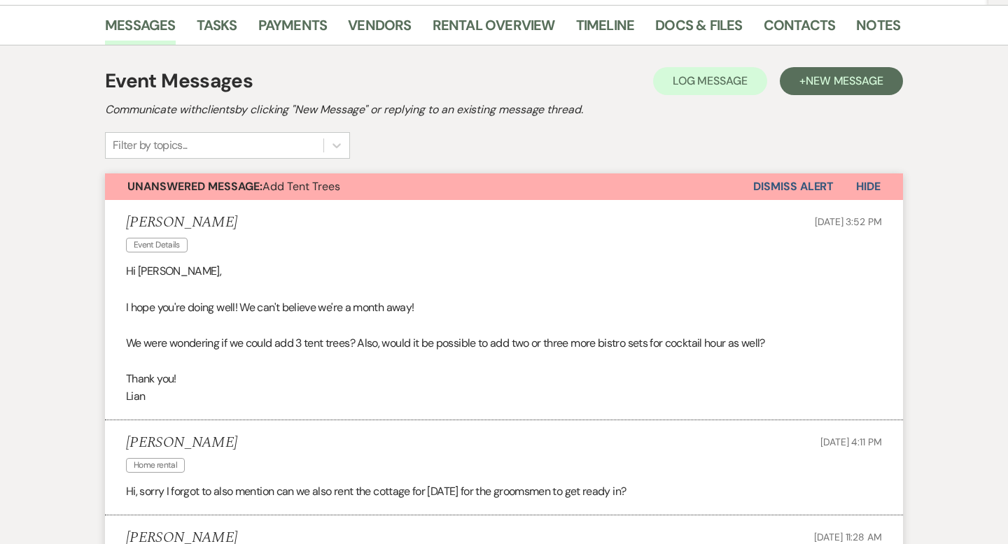
scroll to position [544, 0]
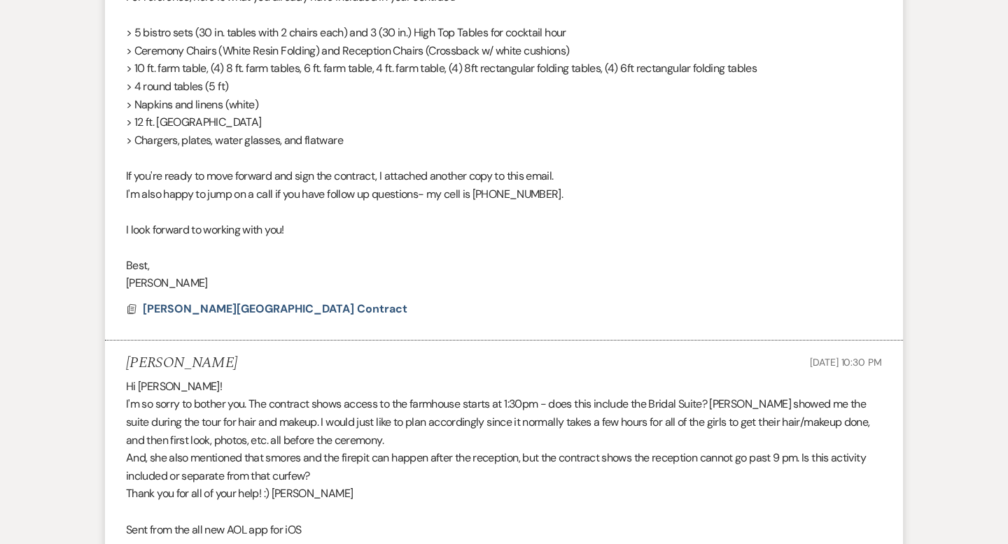
scroll to position [4542, 0]
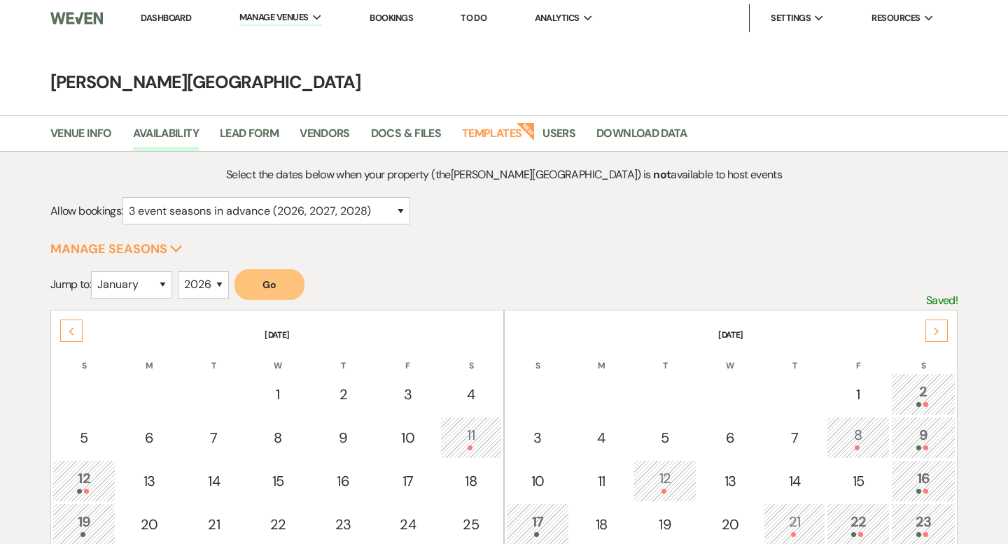
select select "3"
select select "2026"
